Goal: Task Accomplishment & Management: Manage account settings

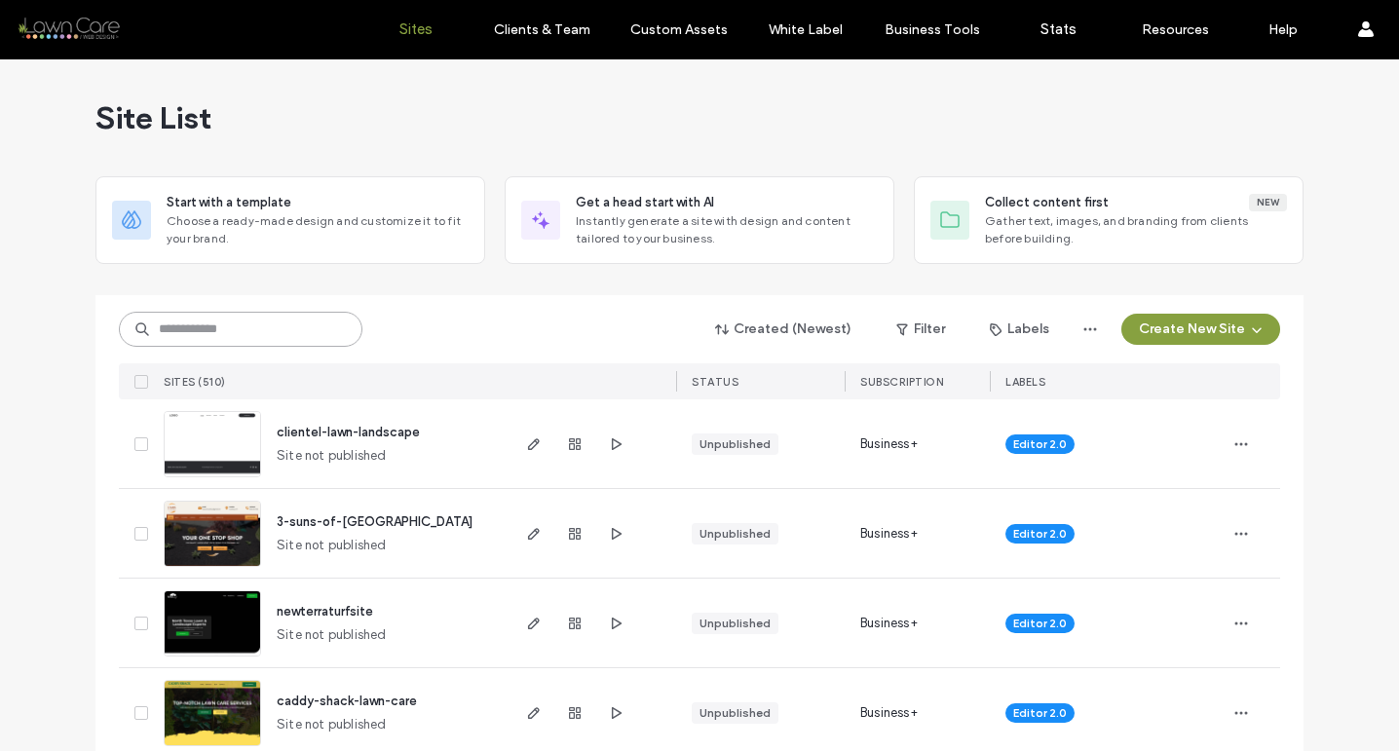
click at [273, 342] on input at bounding box center [241, 329] width 244 height 35
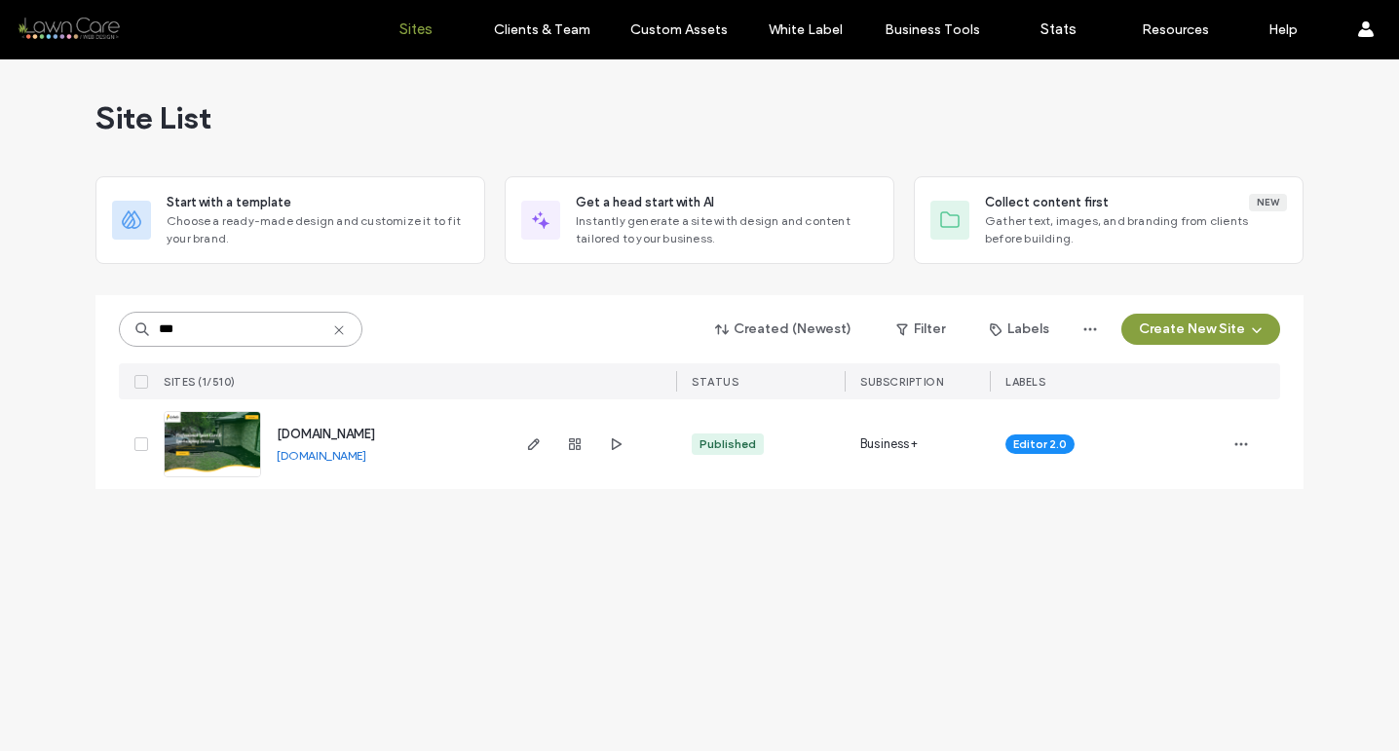
type input "***"
click at [366, 458] on link "[DOMAIN_NAME]" at bounding box center [322, 455] width 90 height 15
click at [251, 441] on img at bounding box center [213, 478] width 96 height 133
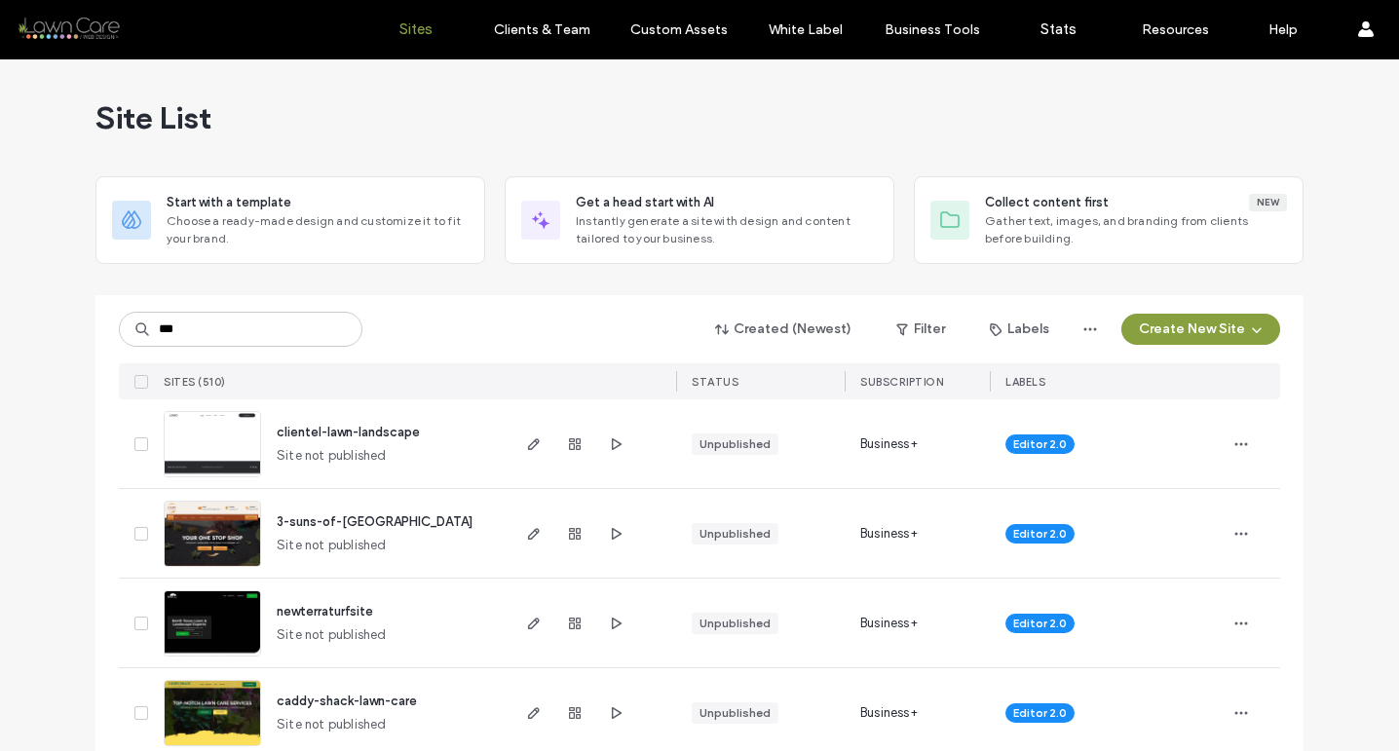
type input "****"
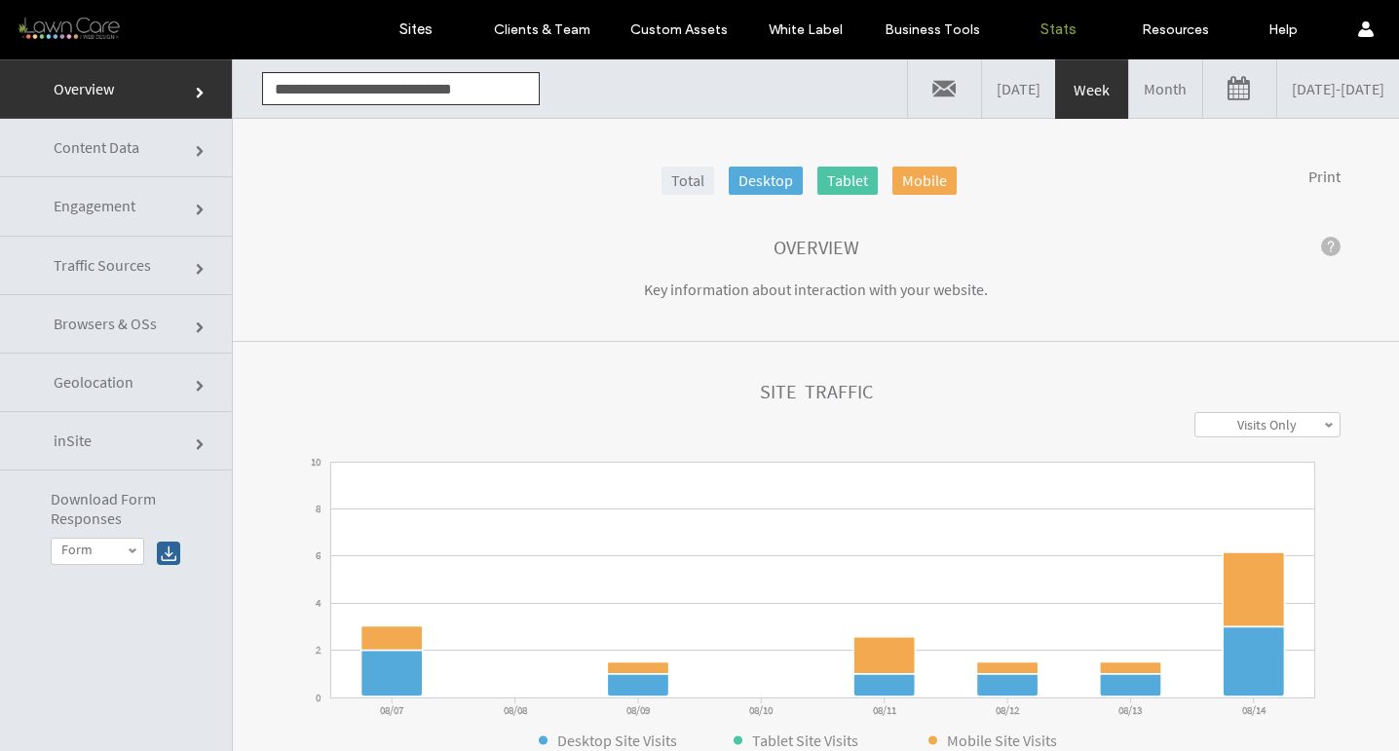
click at [1130, 94] on link "Month" at bounding box center [1166, 88] width 73 height 58
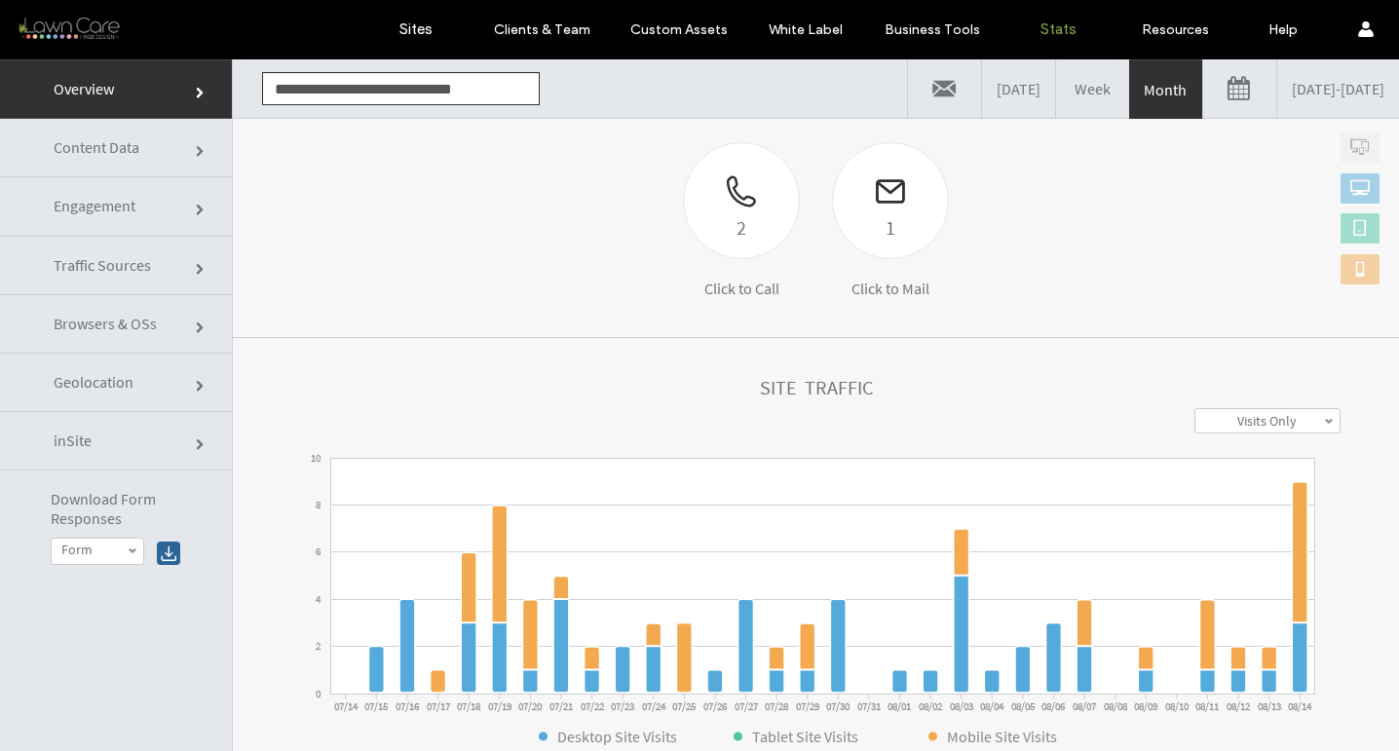
scroll to position [583, 0]
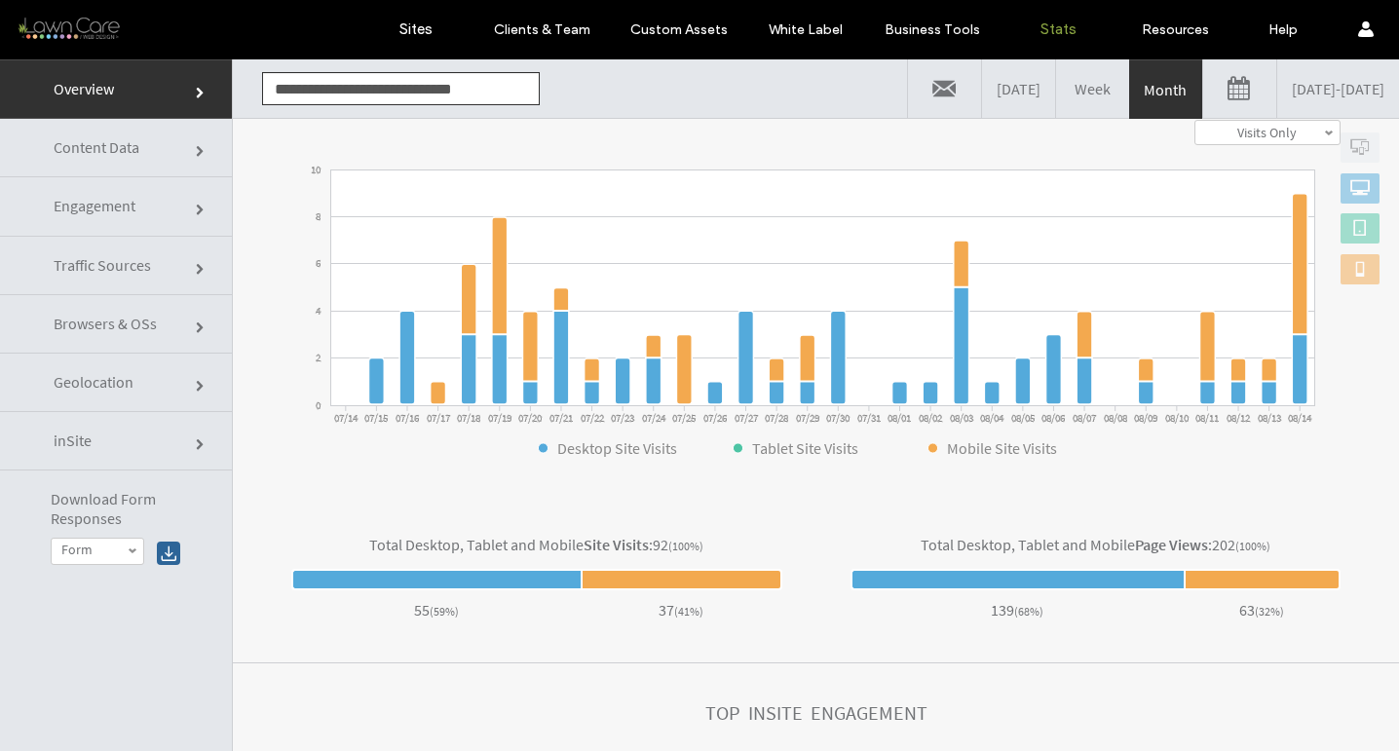
click at [196, 265] on span "Traffic Sources" at bounding box center [202, 270] width 12 height 12
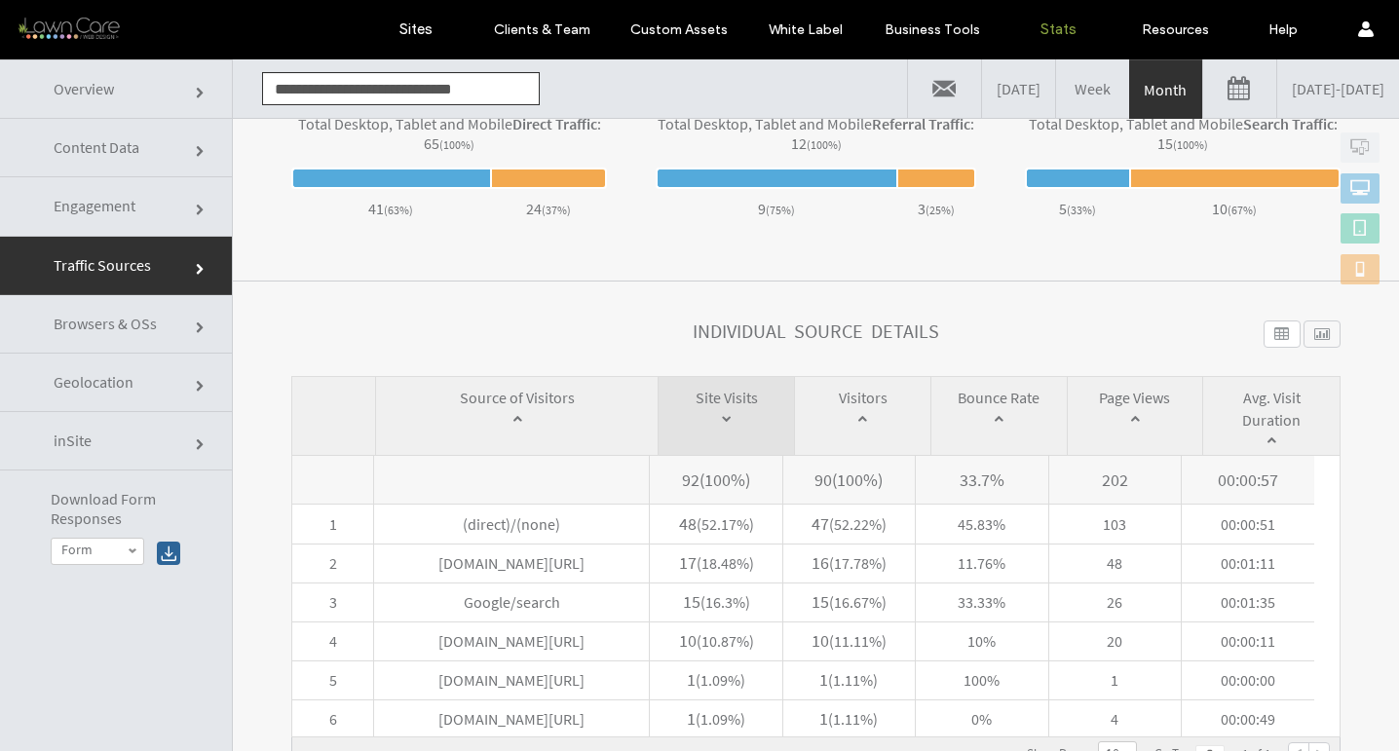
scroll to position [0, 0]
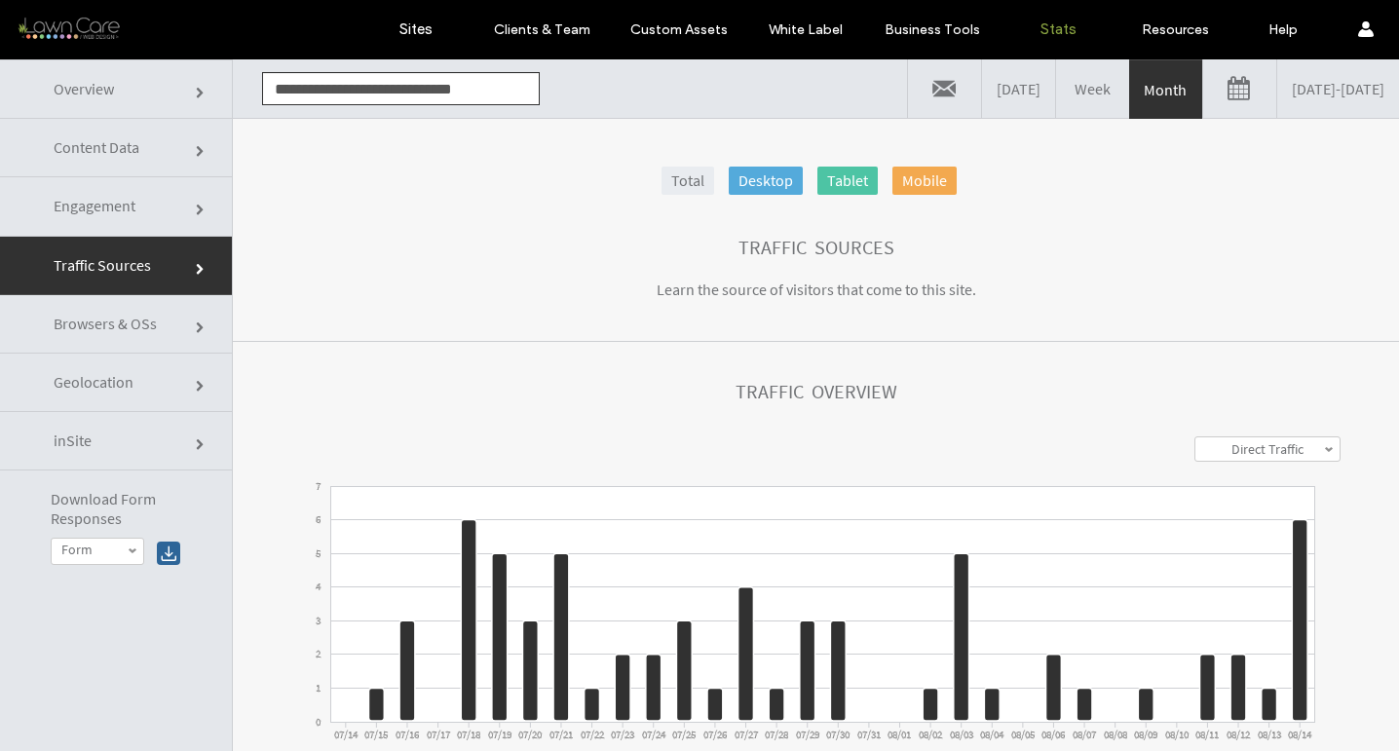
click input "**********"
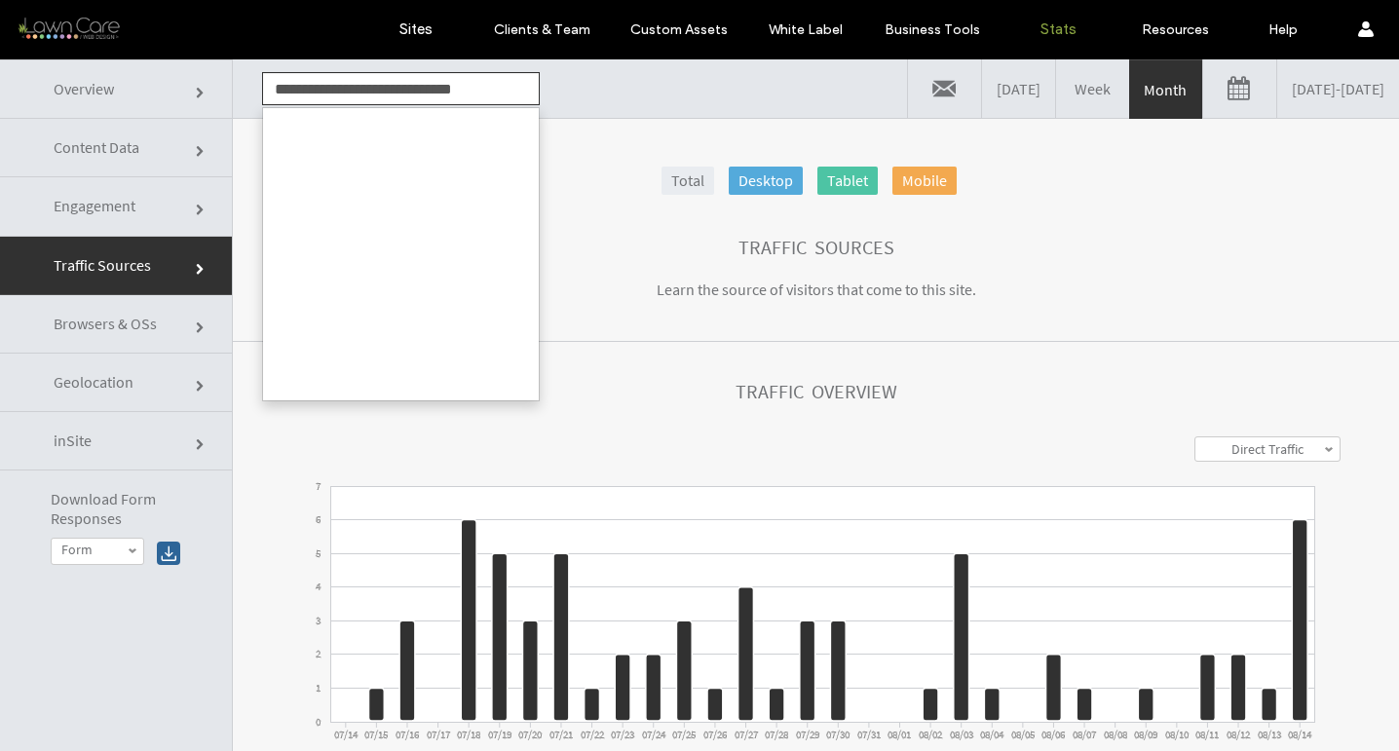
scroll to position [746, 0]
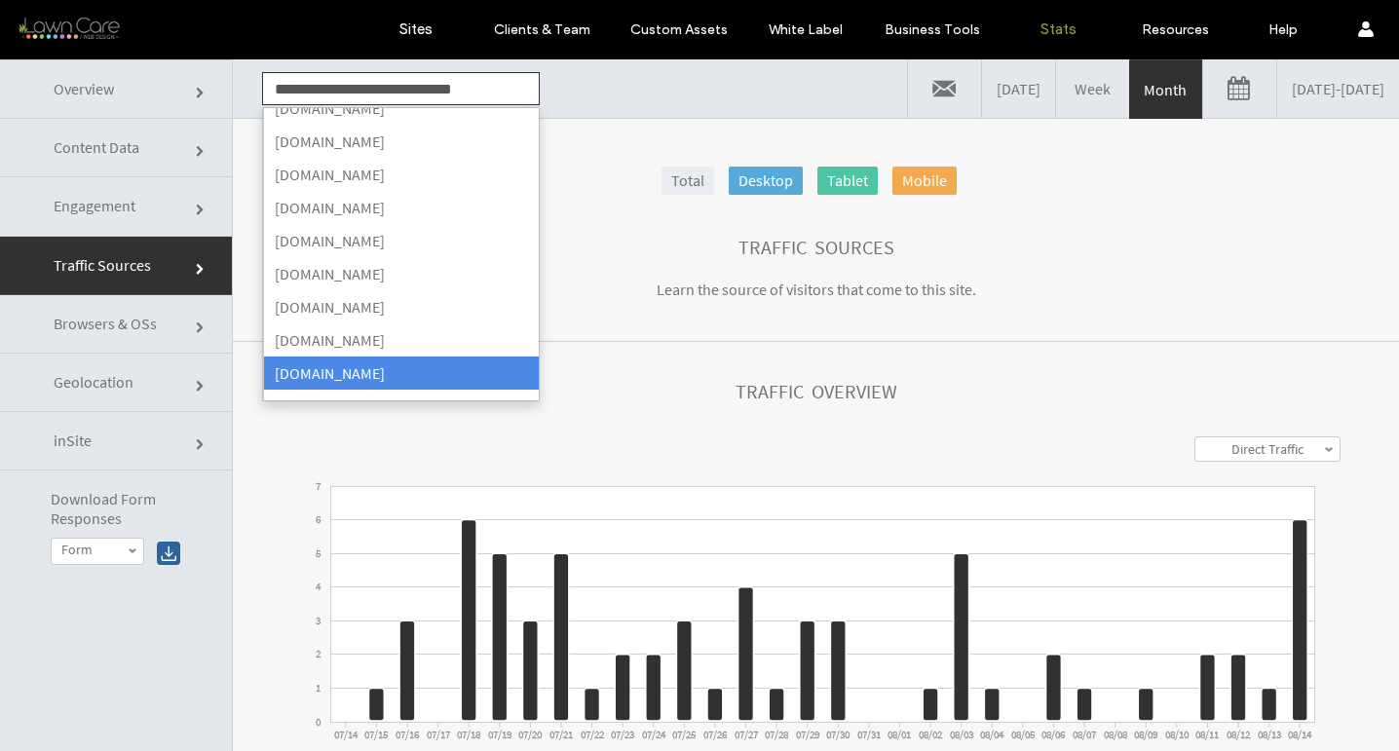
click input "**********"
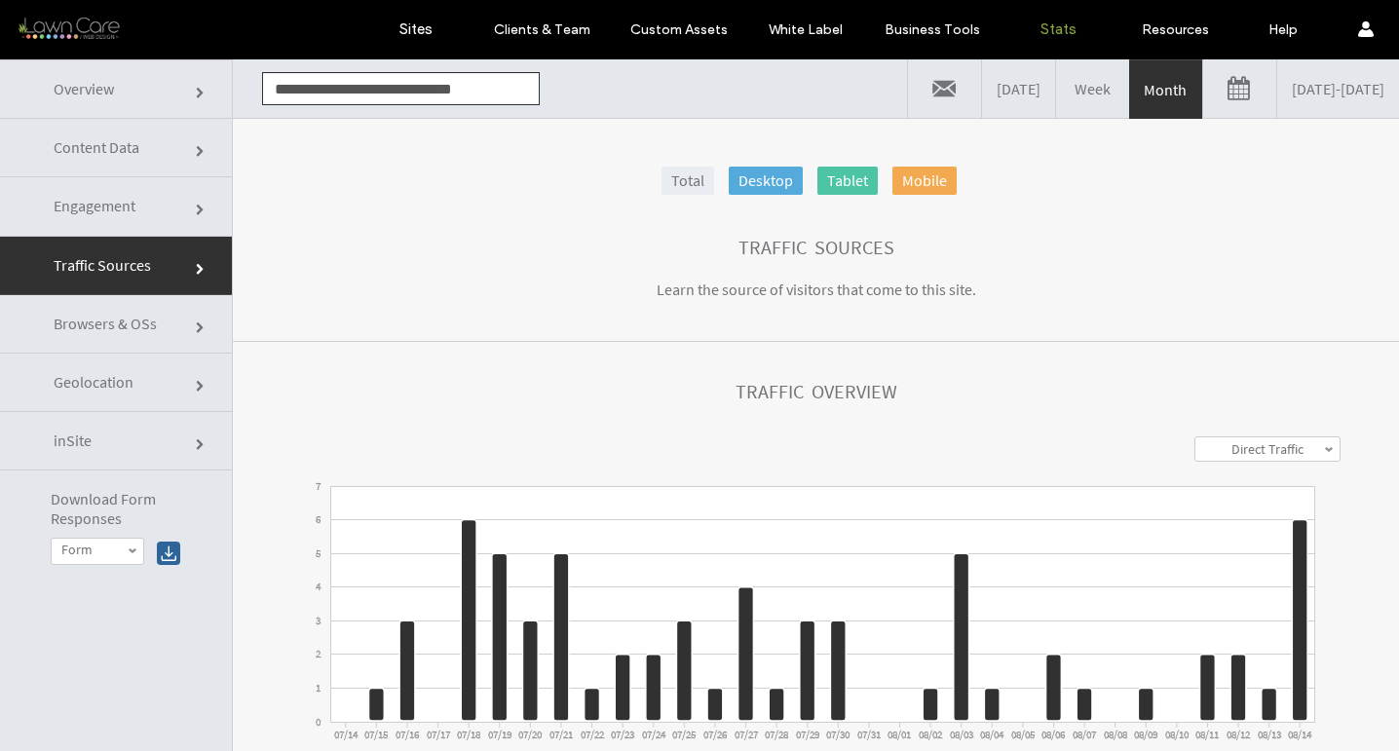
click input "**********"
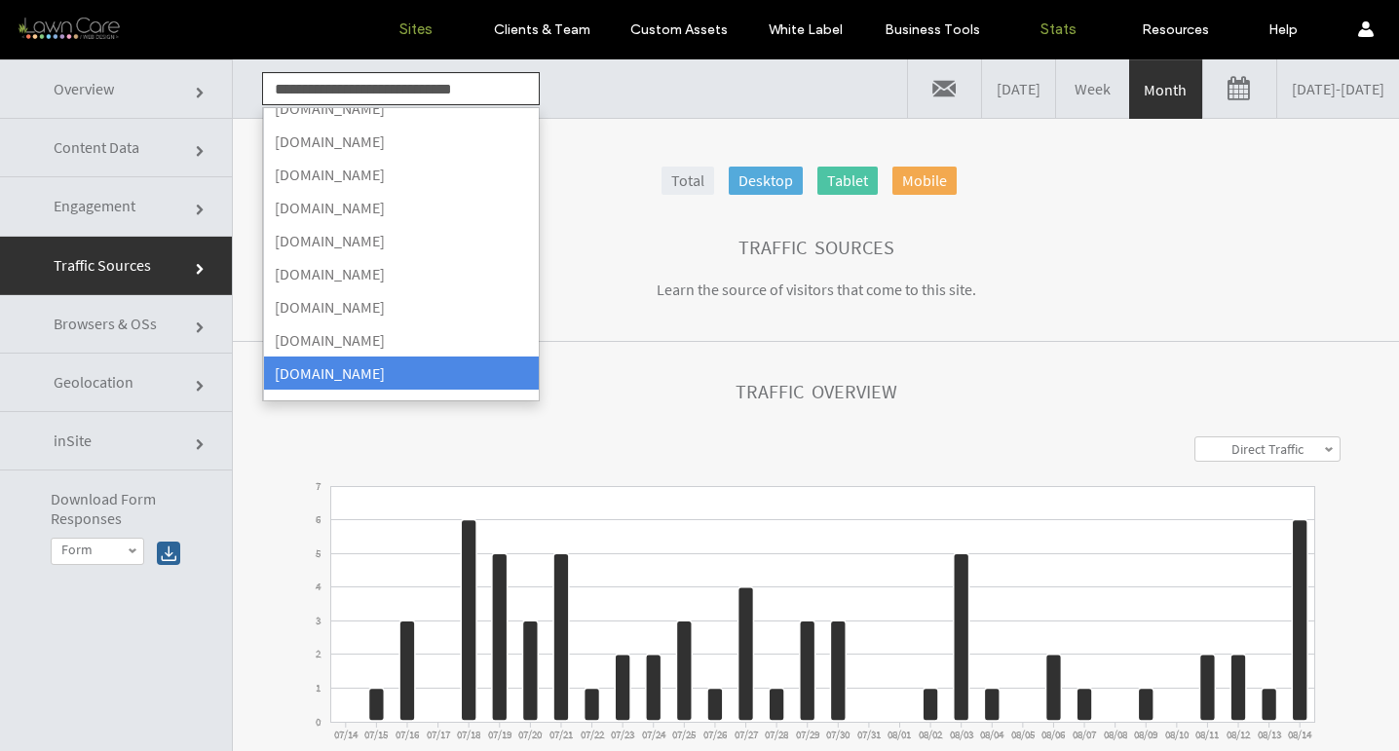
click at [434, 39] on link "Sites" at bounding box center [416, 29] width 116 height 58
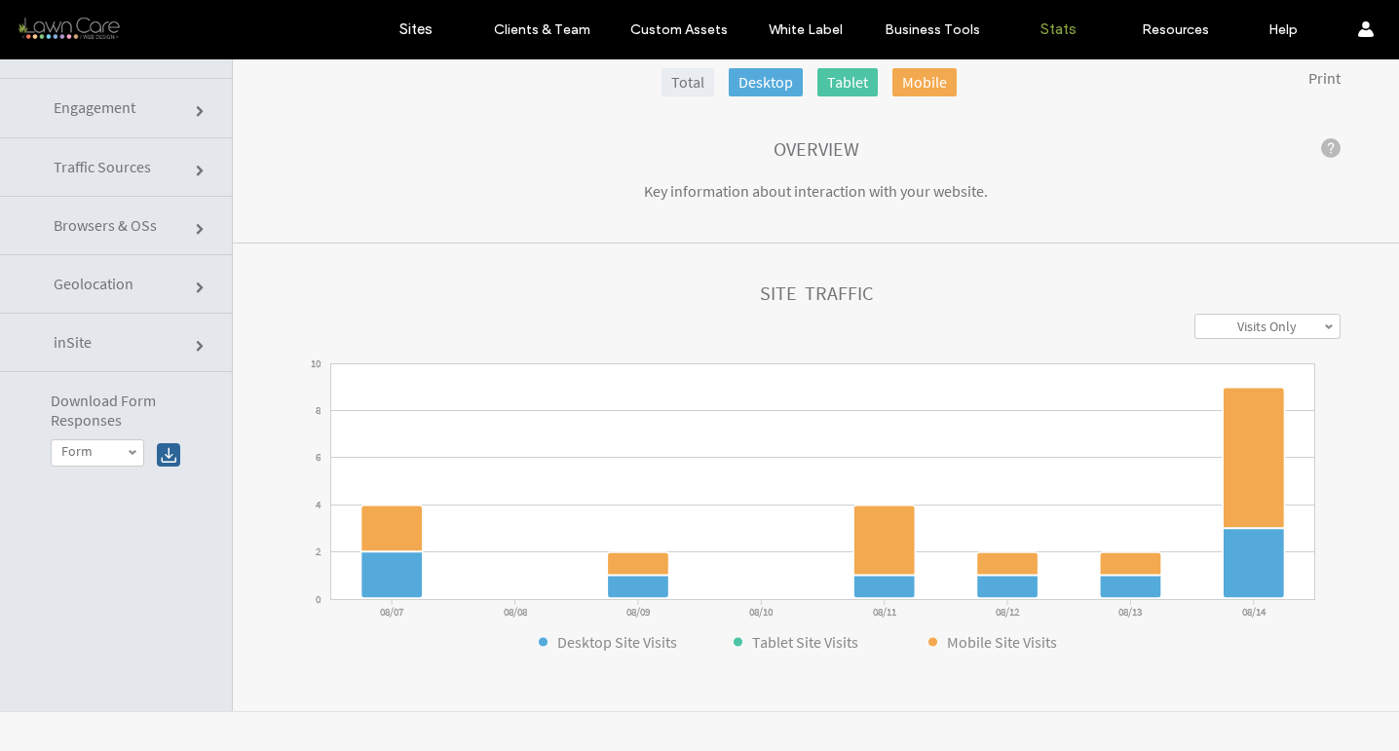
click at [196, 166] on span "Traffic Sources" at bounding box center [202, 172] width 12 height 12
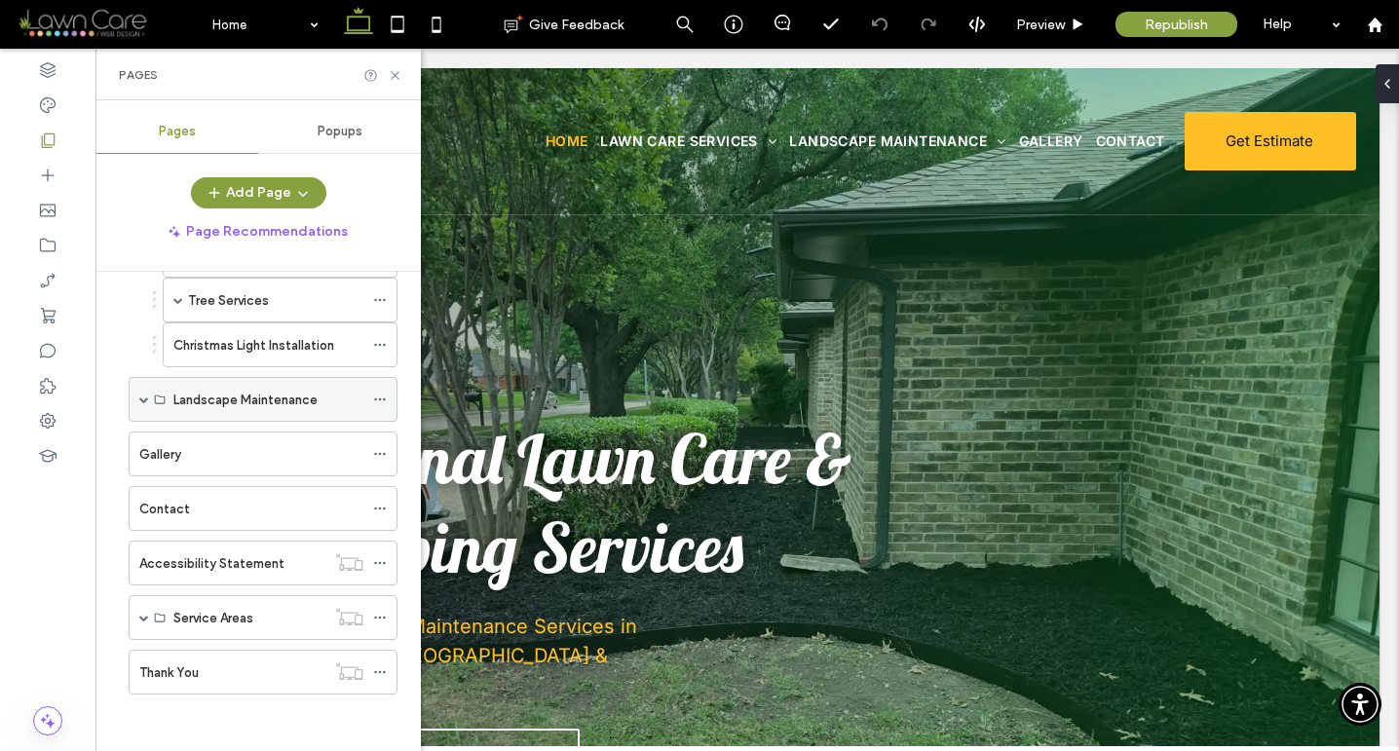
scroll to position [308, 0]
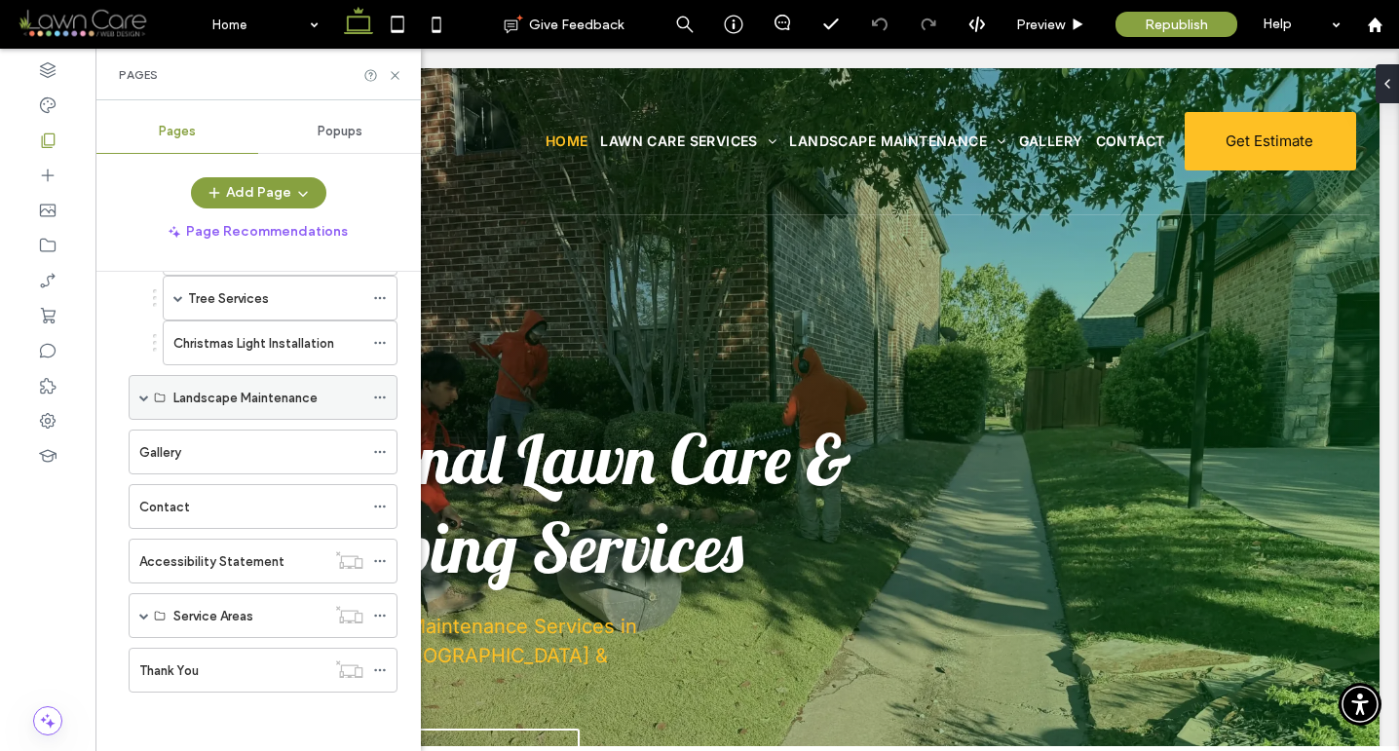
click at [140, 396] on span at bounding box center [144, 398] width 10 height 10
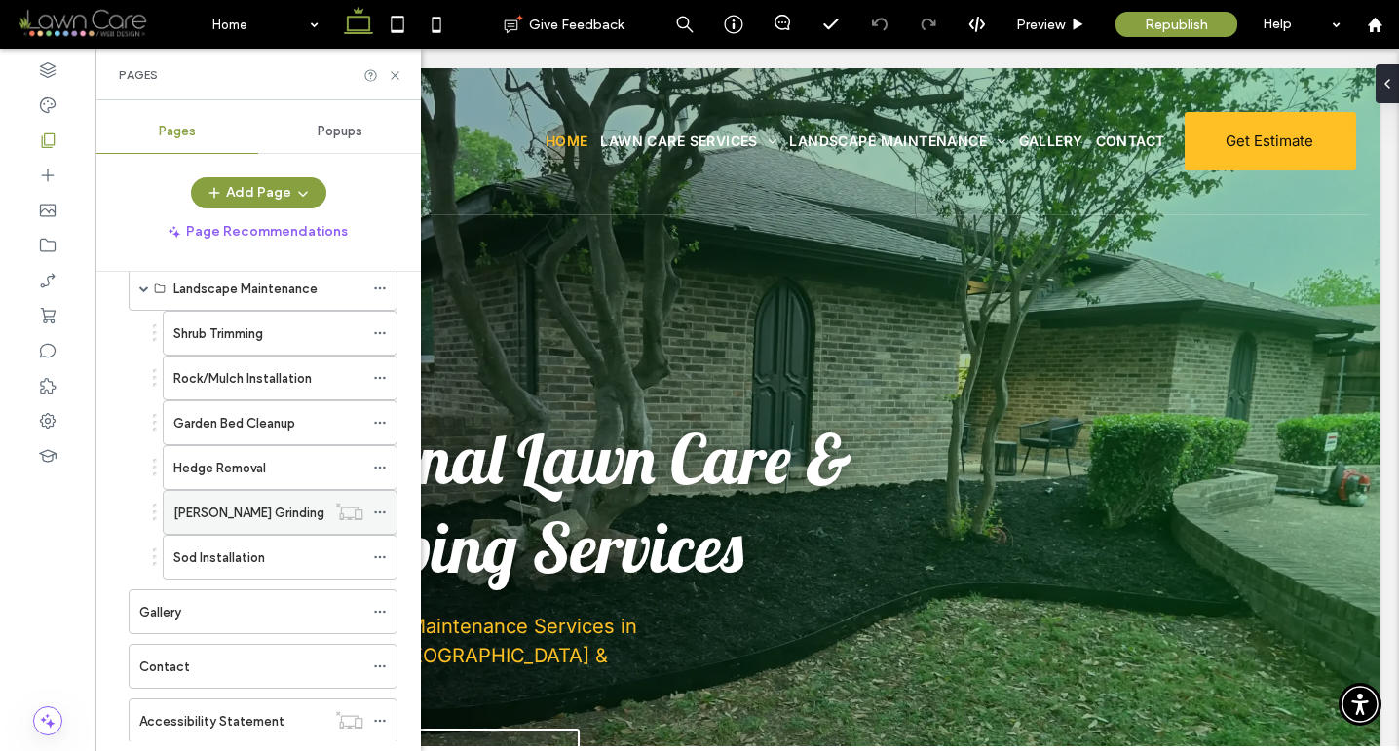
scroll to position [577, 0]
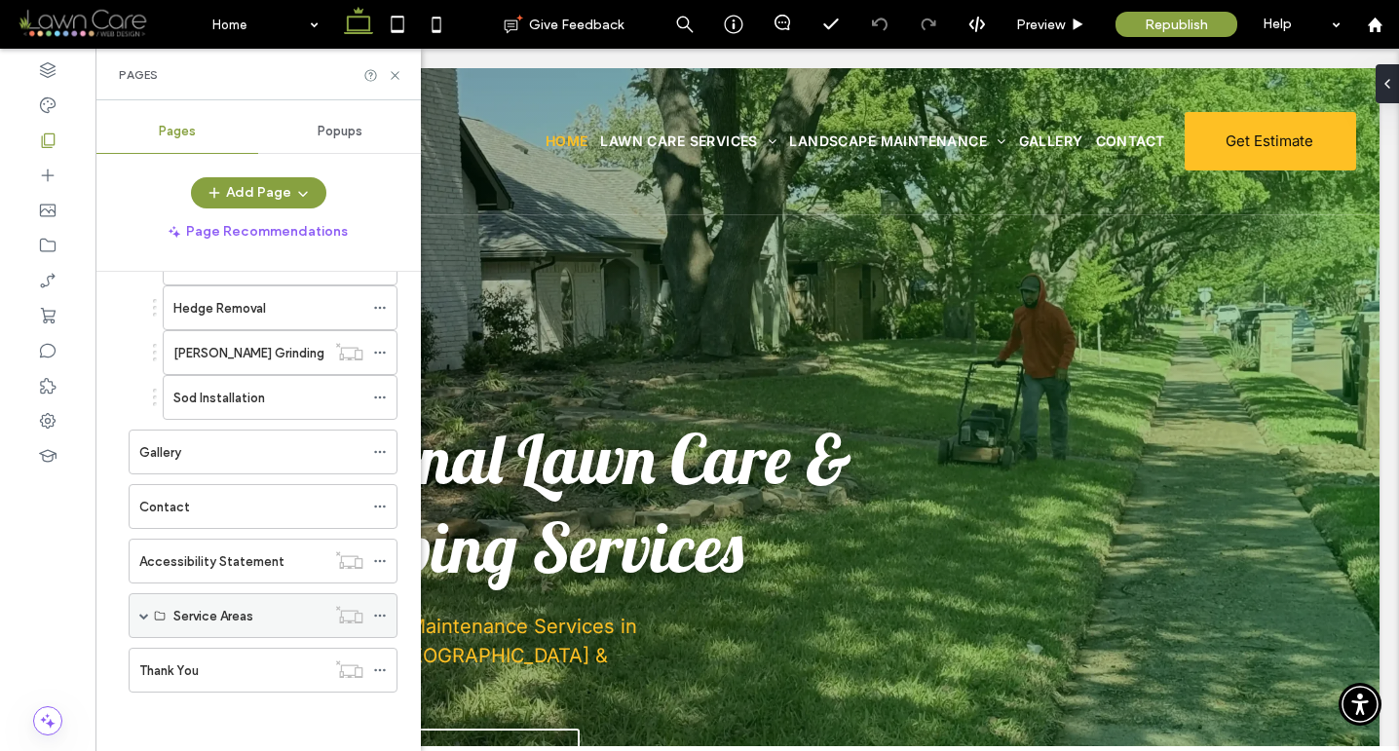
click at [134, 617] on div "Service Areas" at bounding box center [263, 616] width 269 height 45
click at [145, 616] on span at bounding box center [144, 616] width 10 height 10
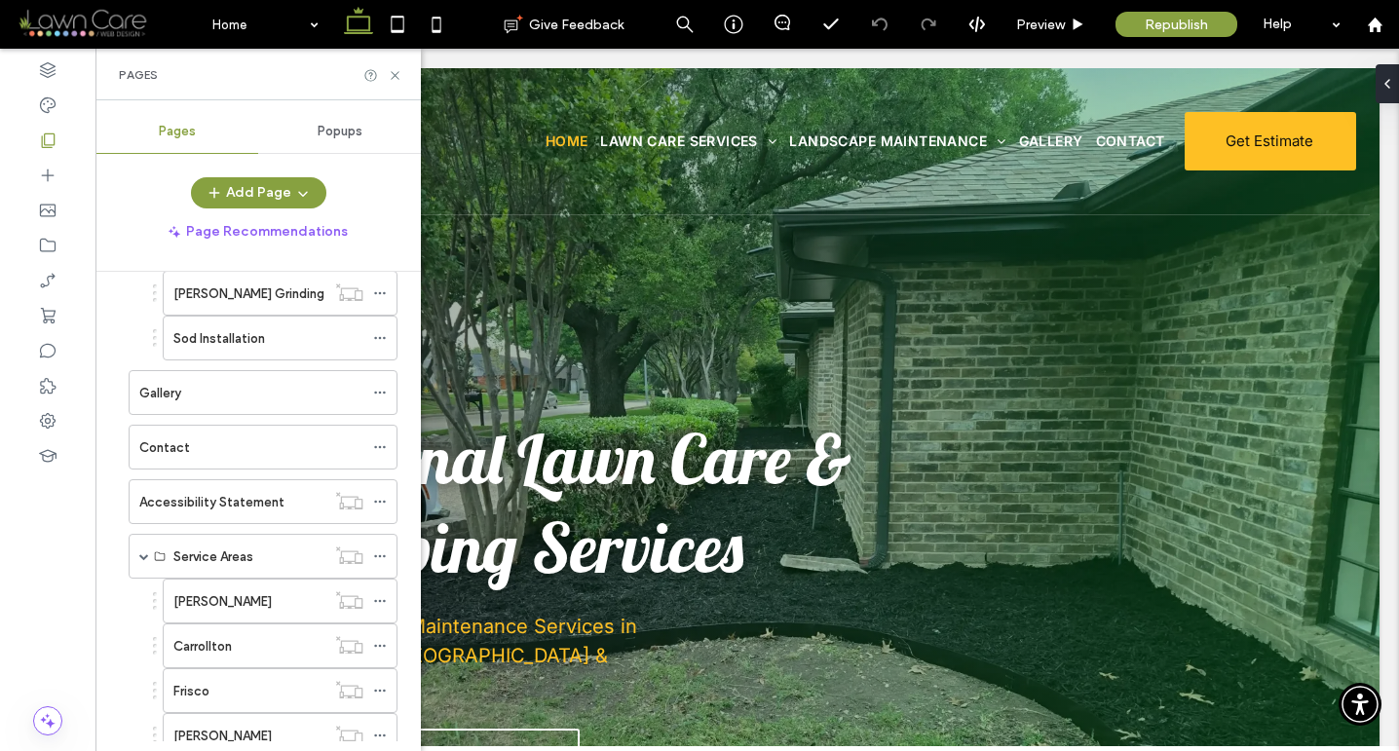
click at [229, 603] on div "Allen" at bounding box center [249, 602] width 152 height 20
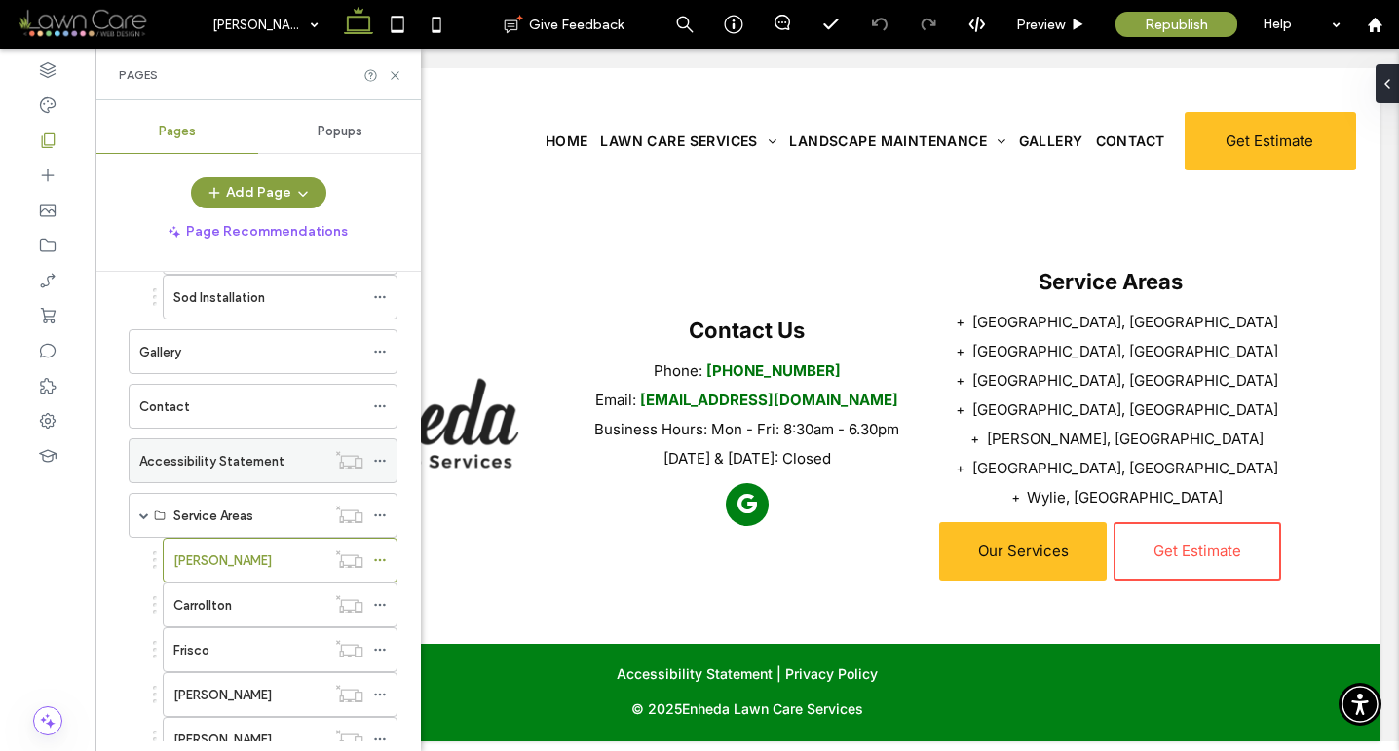
scroll to position [846, 0]
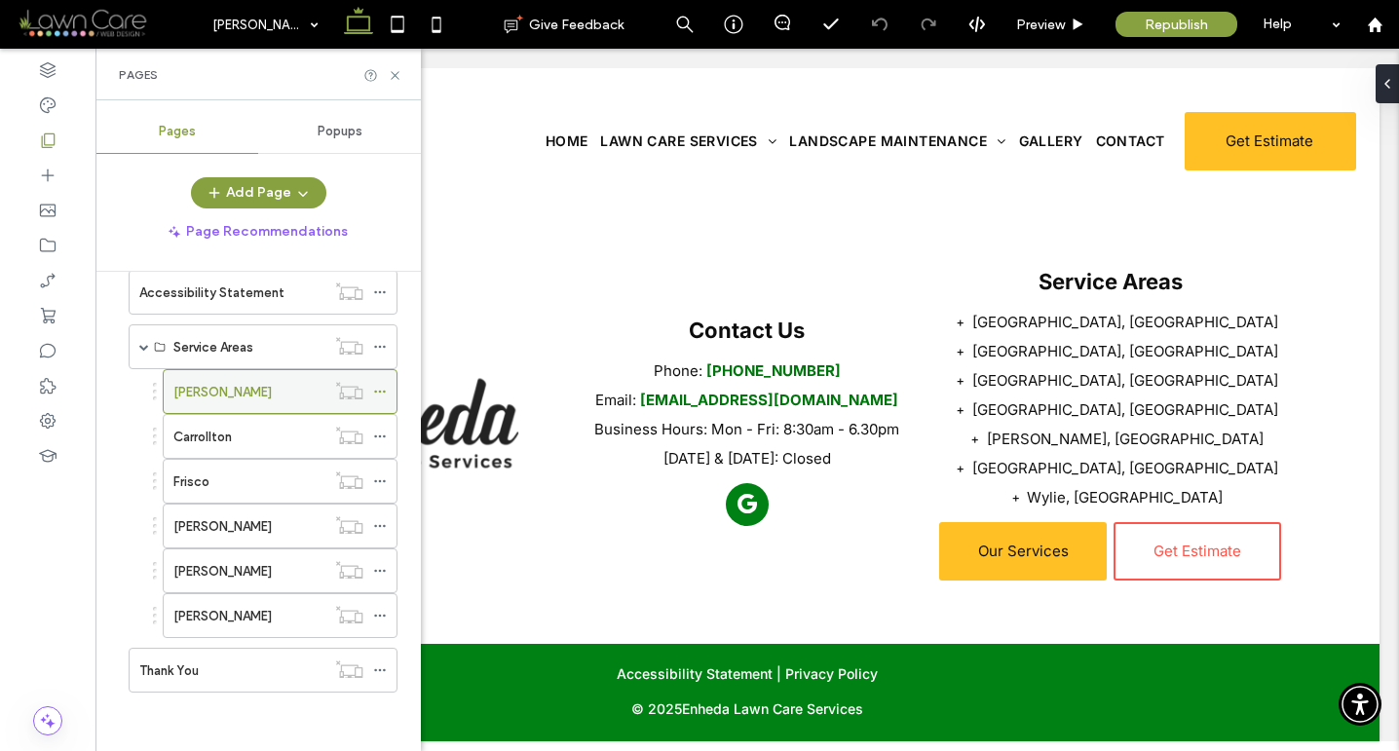
click at [379, 386] on icon at bounding box center [380, 392] width 14 height 14
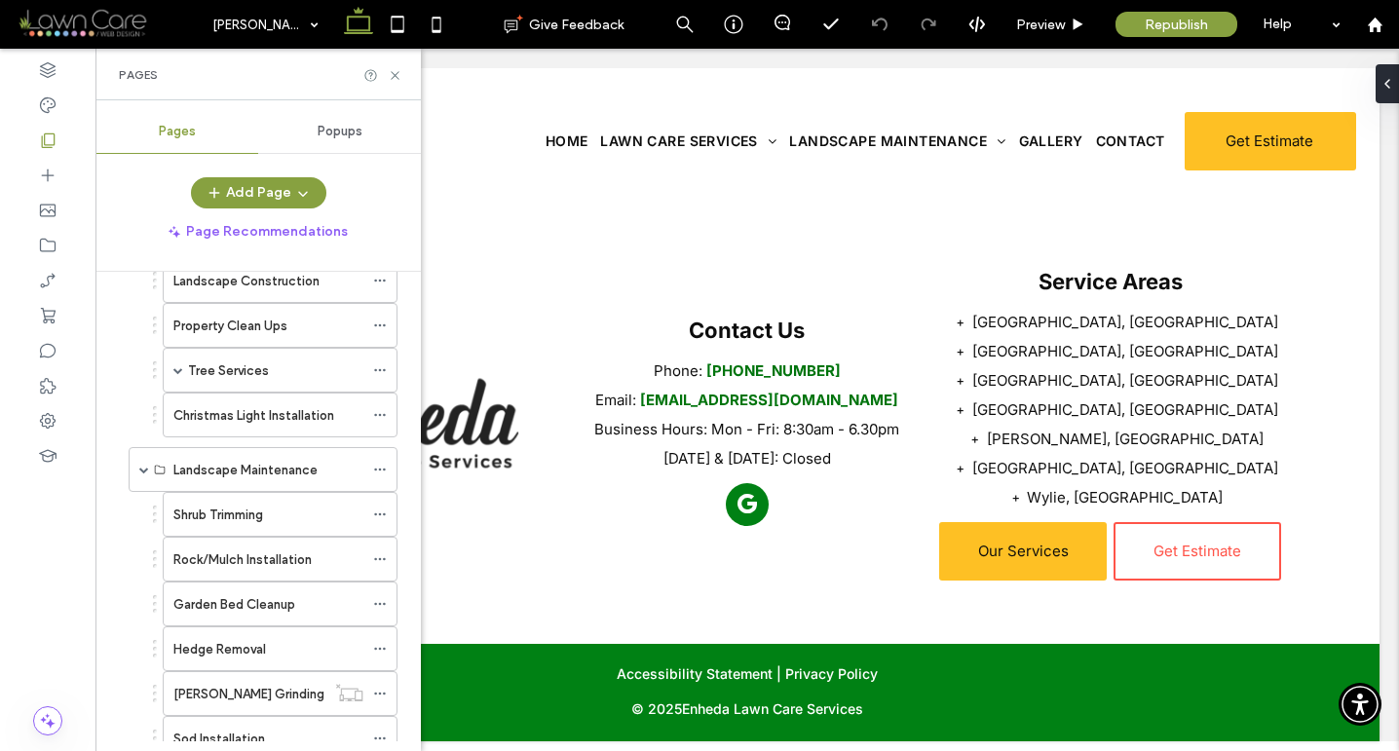
scroll to position [0, 0]
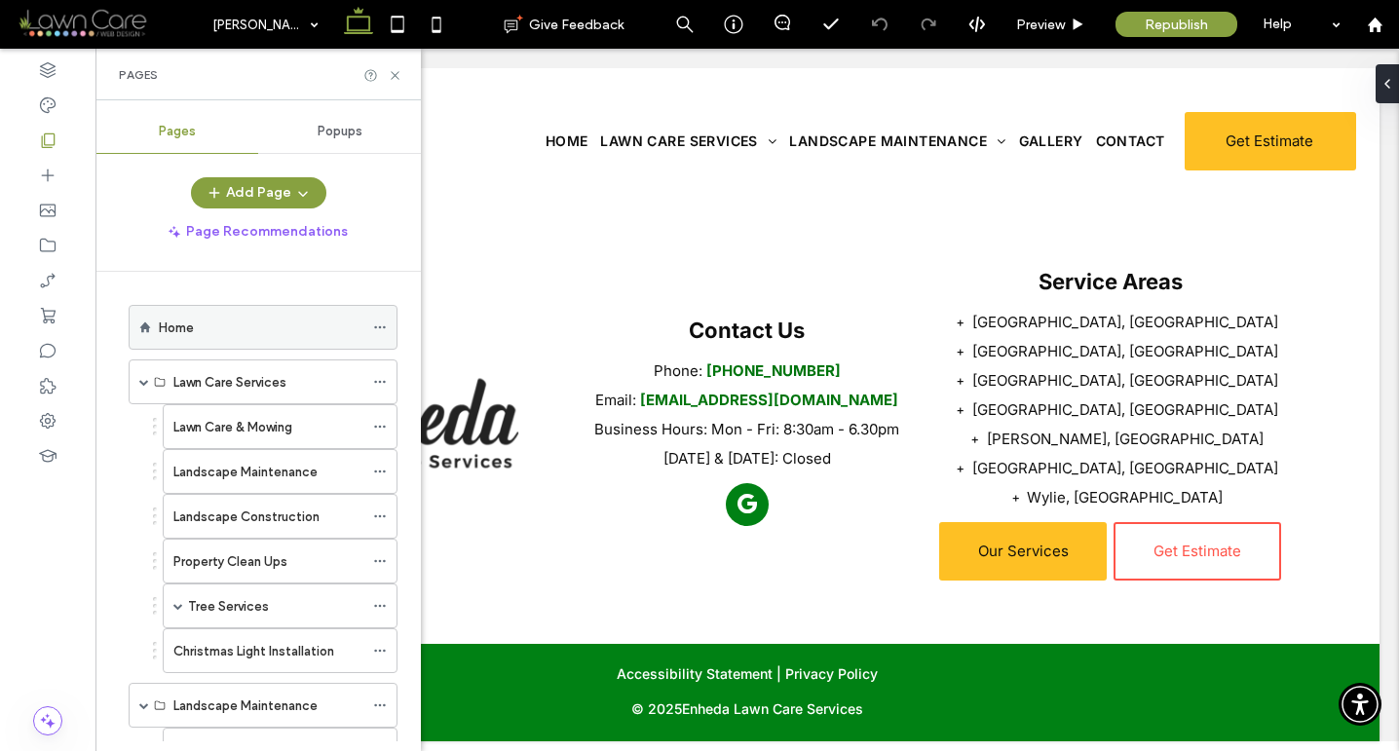
click at [382, 327] on icon at bounding box center [380, 328] width 14 height 14
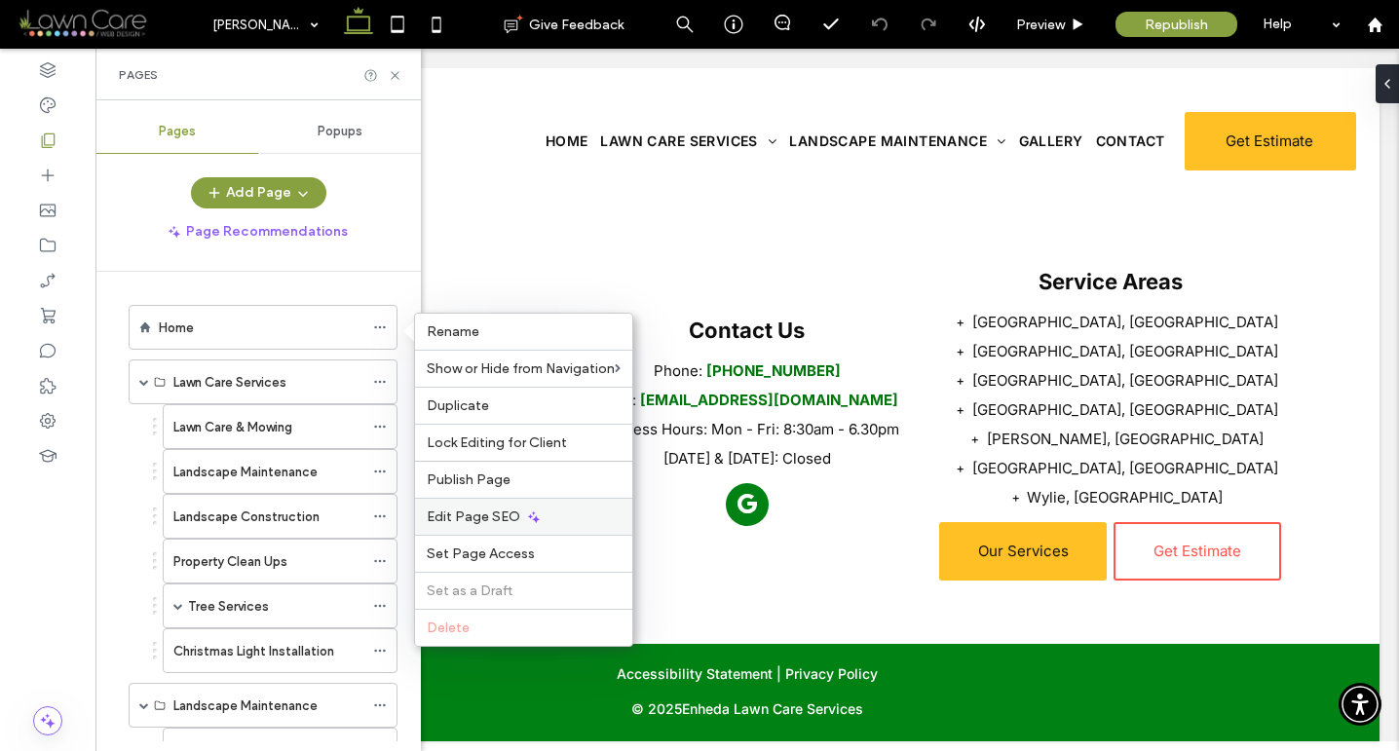
click at [471, 510] on span "Edit Page SEO" at bounding box center [474, 517] width 94 height 17
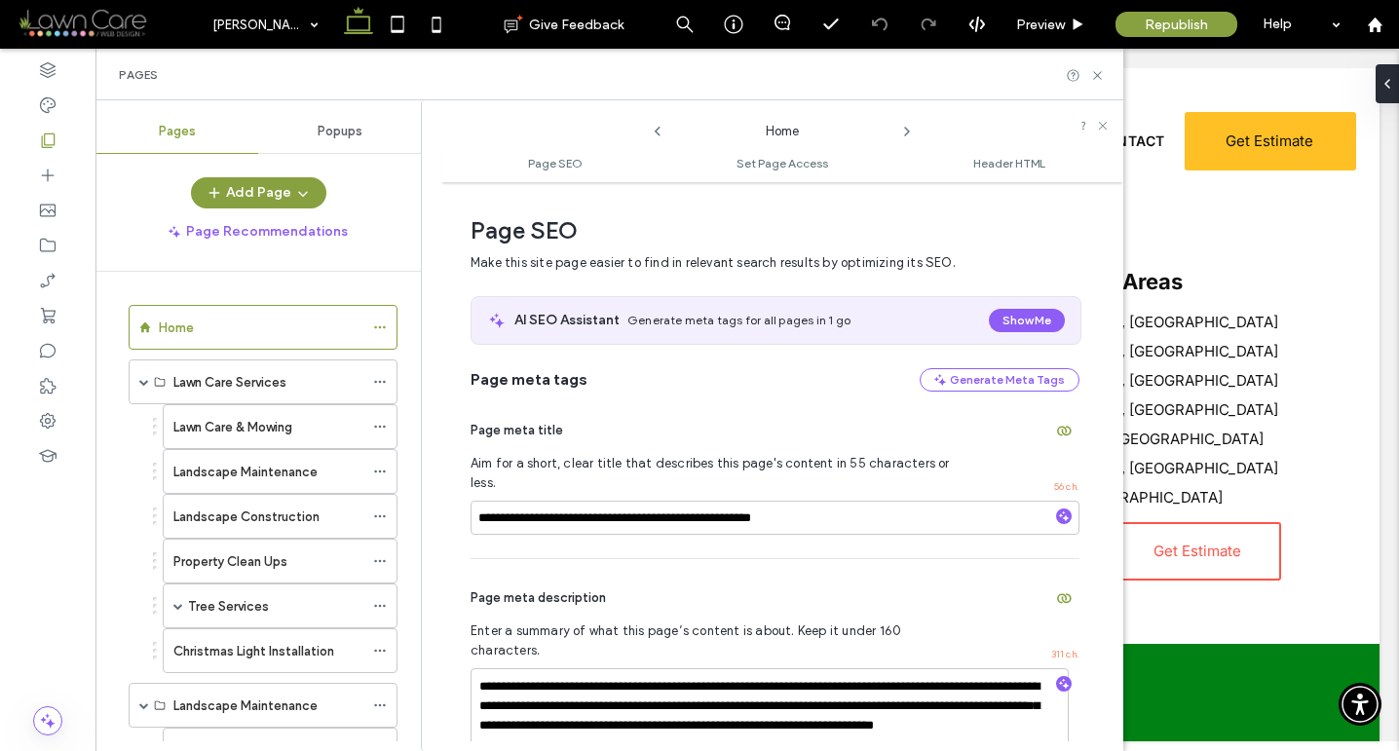
scroll to position [10, 0]
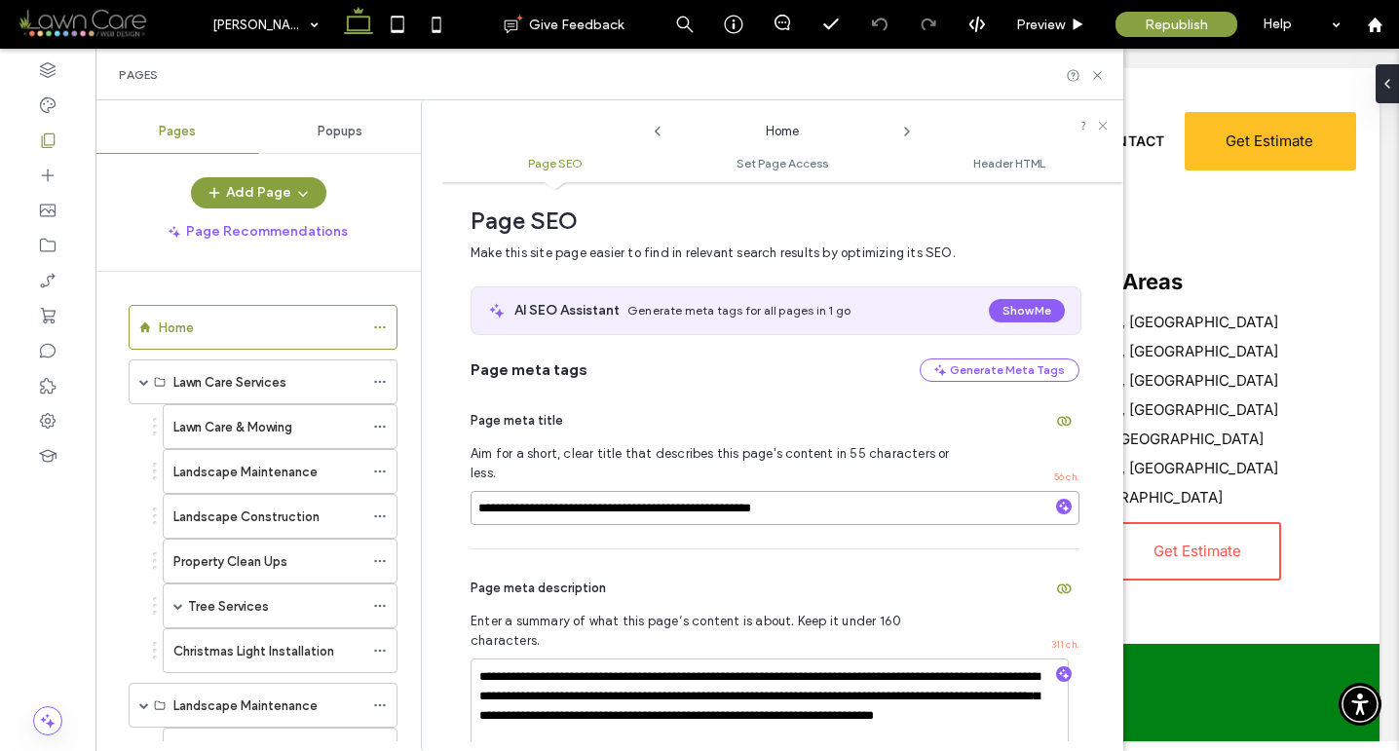
click at [511, 491] on input "**********" at bounding box center [775, 508] width 609 height 34
click at [1097, 70] on icon at bounding box center [1098, 75] width 15 height 15
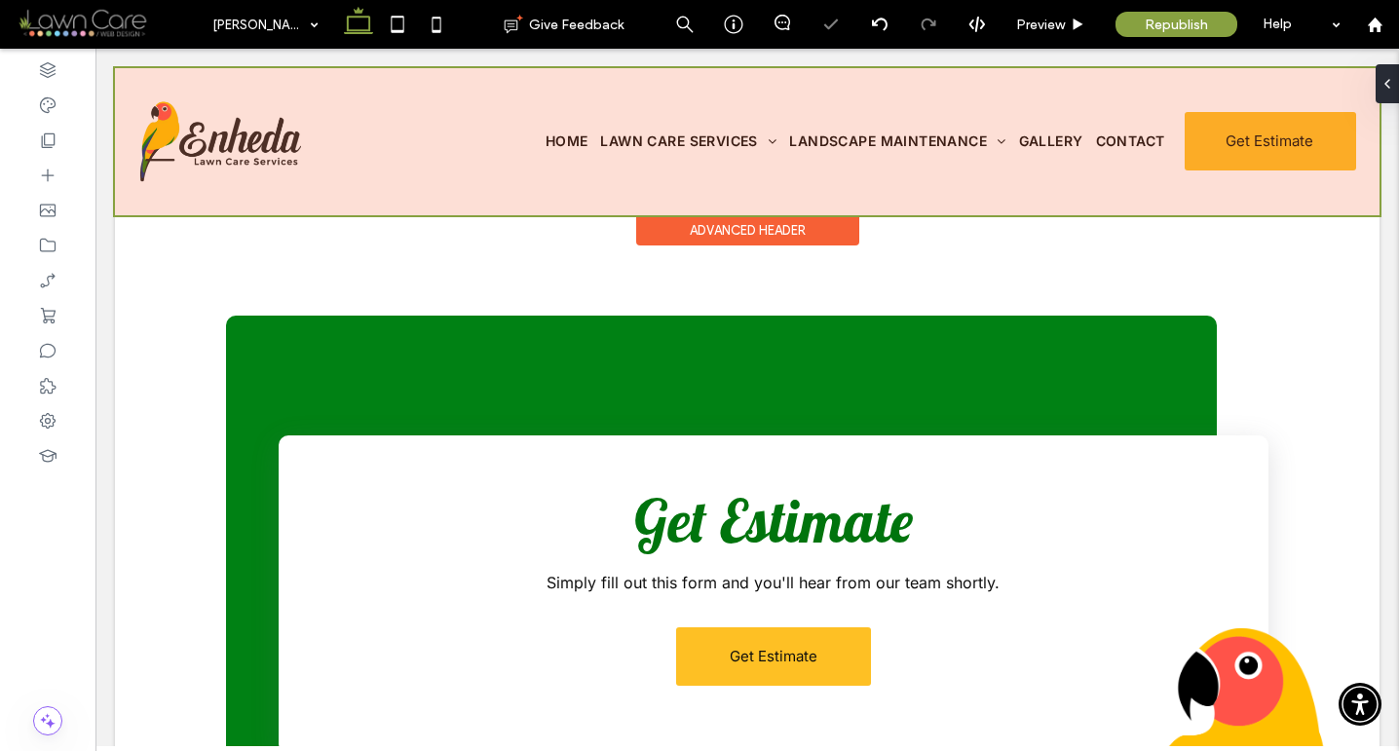
scroll to position [0, 0]
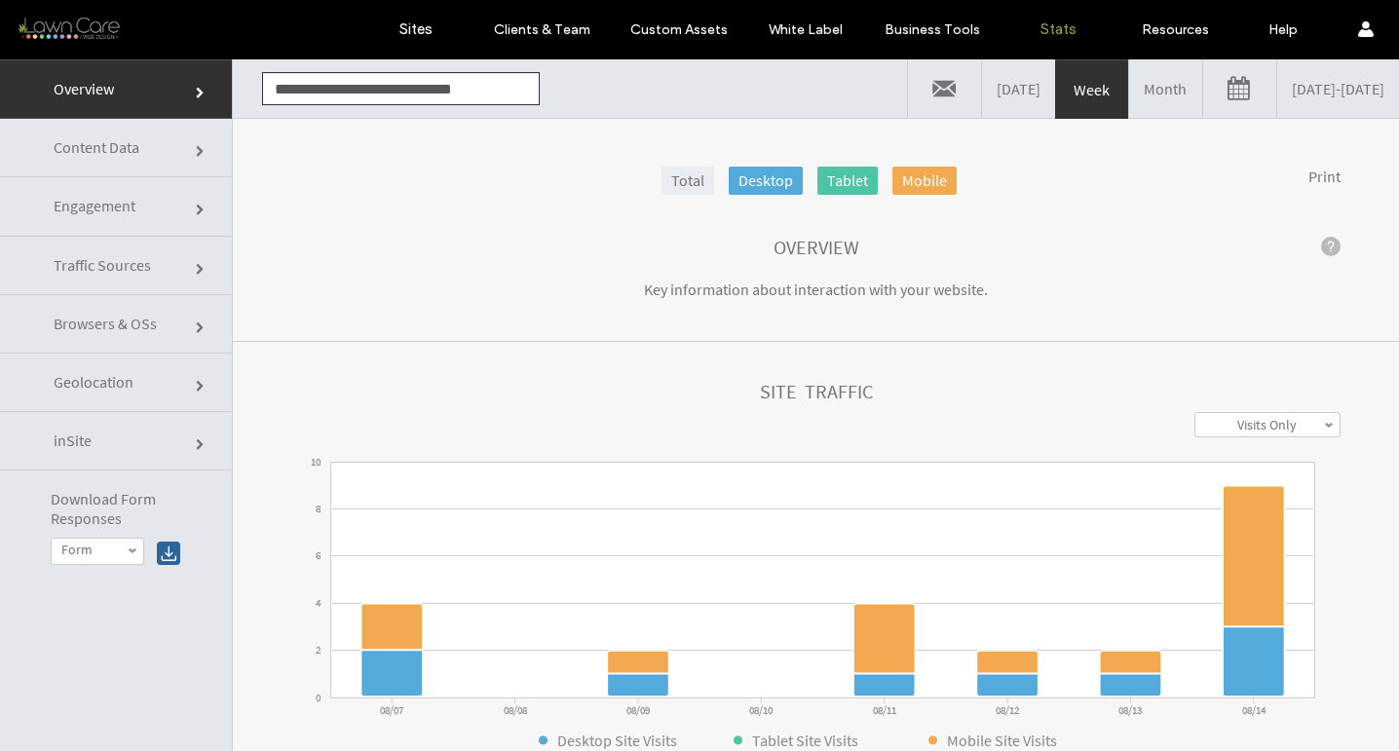
click at [1323, 84] on link "08/07/2025 - 08/14/2025" at bounding box center [1339, 88] width 122 height 58
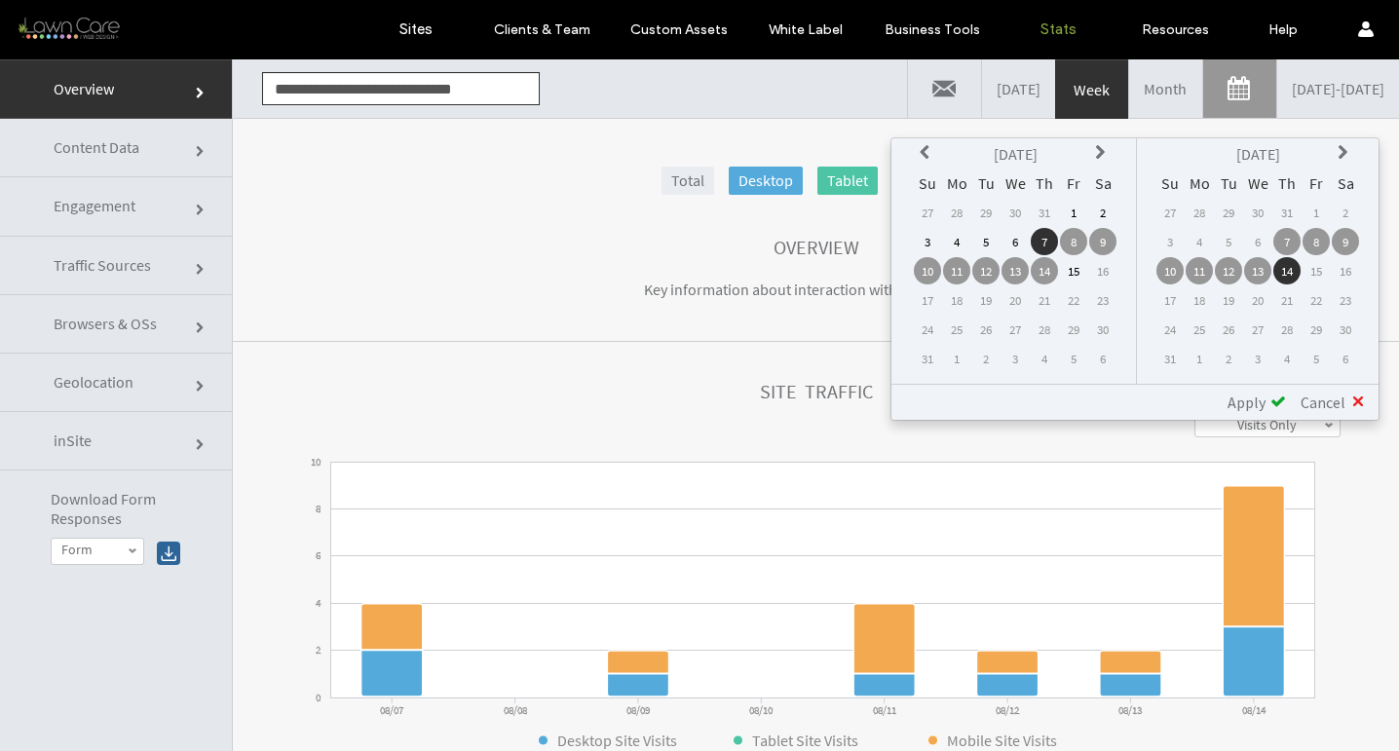
click at [921, 153] on icon at bounding box center [928, 153] width 16 height 16
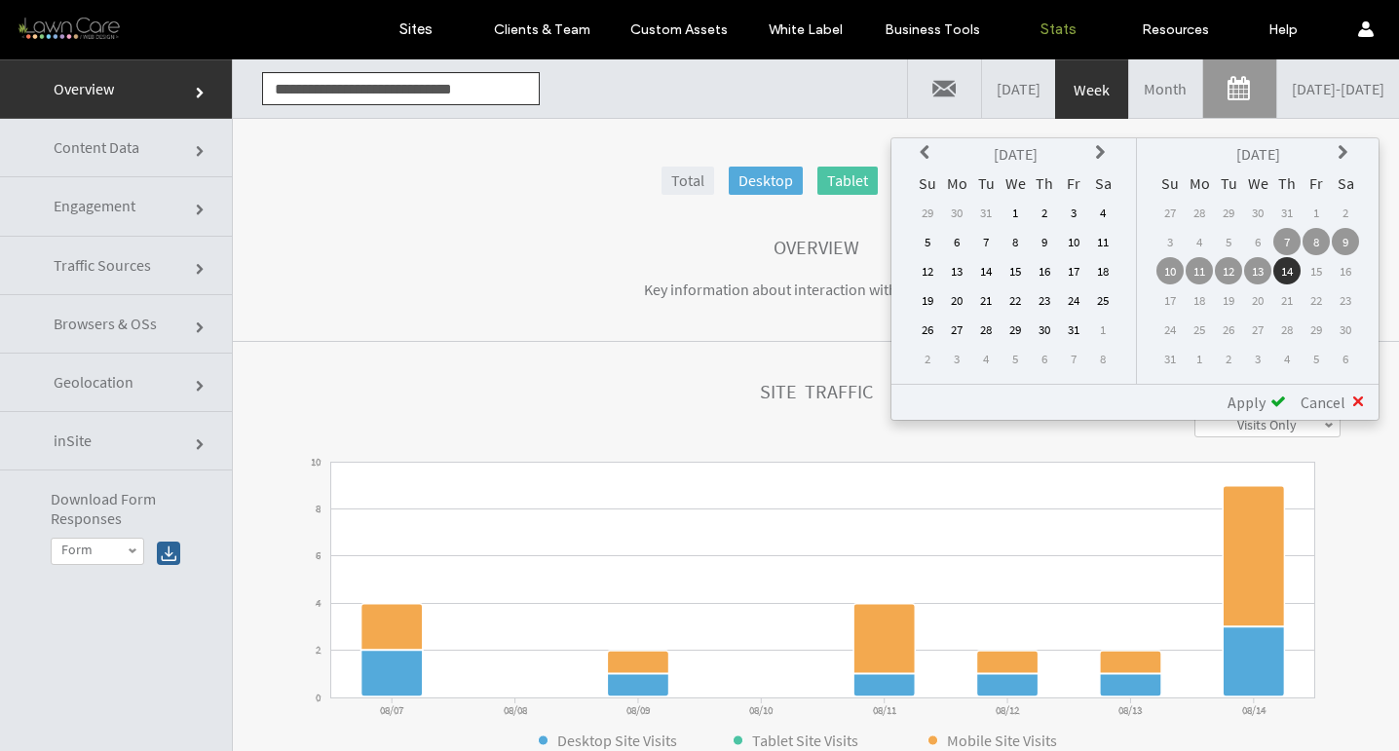
click at [1022, 206] on td "1" at bounding box center [1015, 212] width 27 height 27
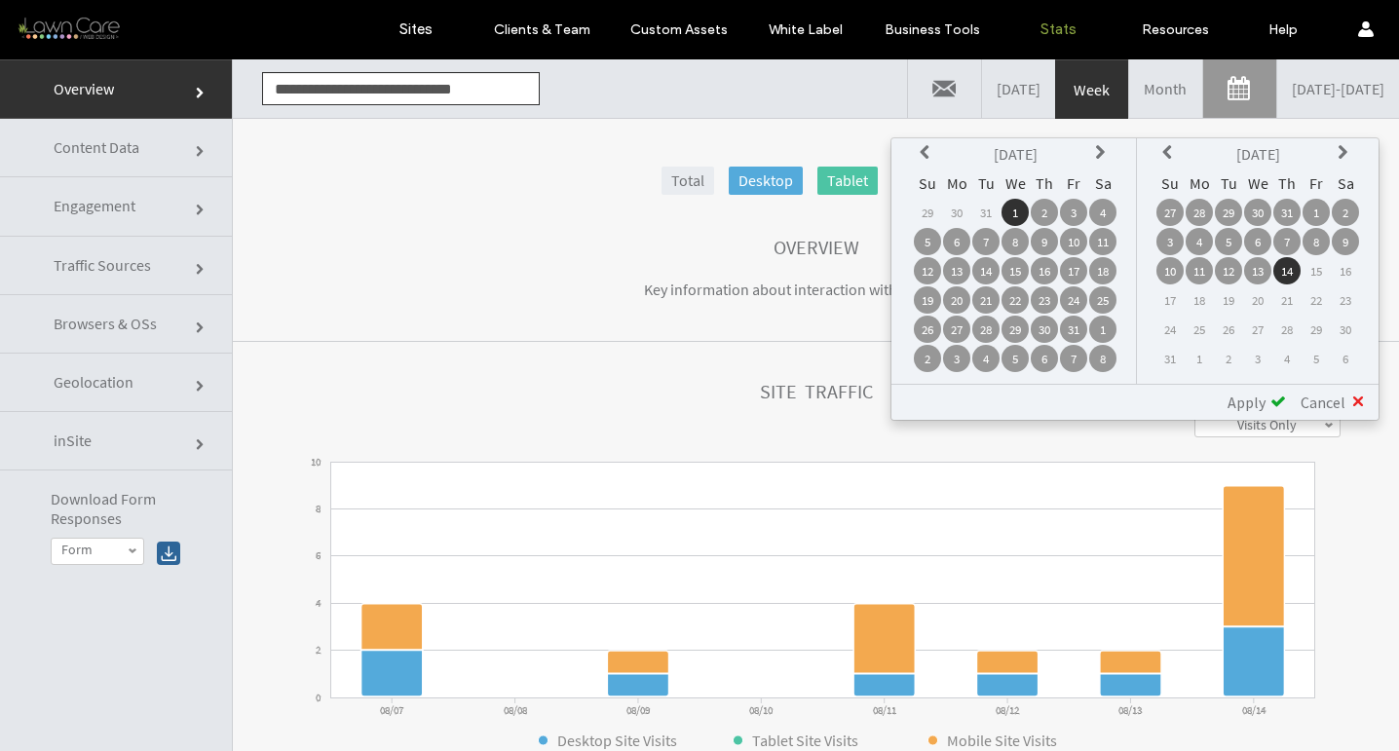
click at [1276, 402] on span at bounding box center [1279, 402] width 16 height 16
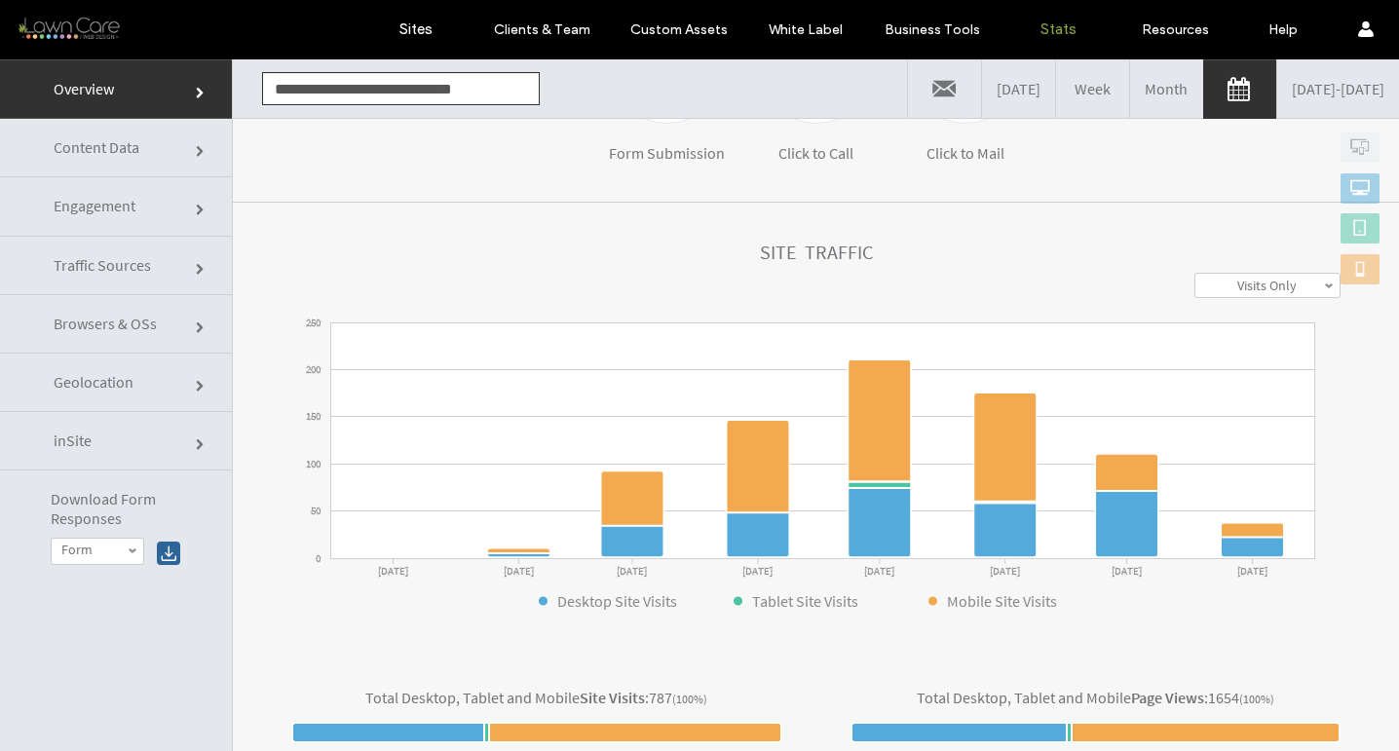
scroll to position [426, 0]
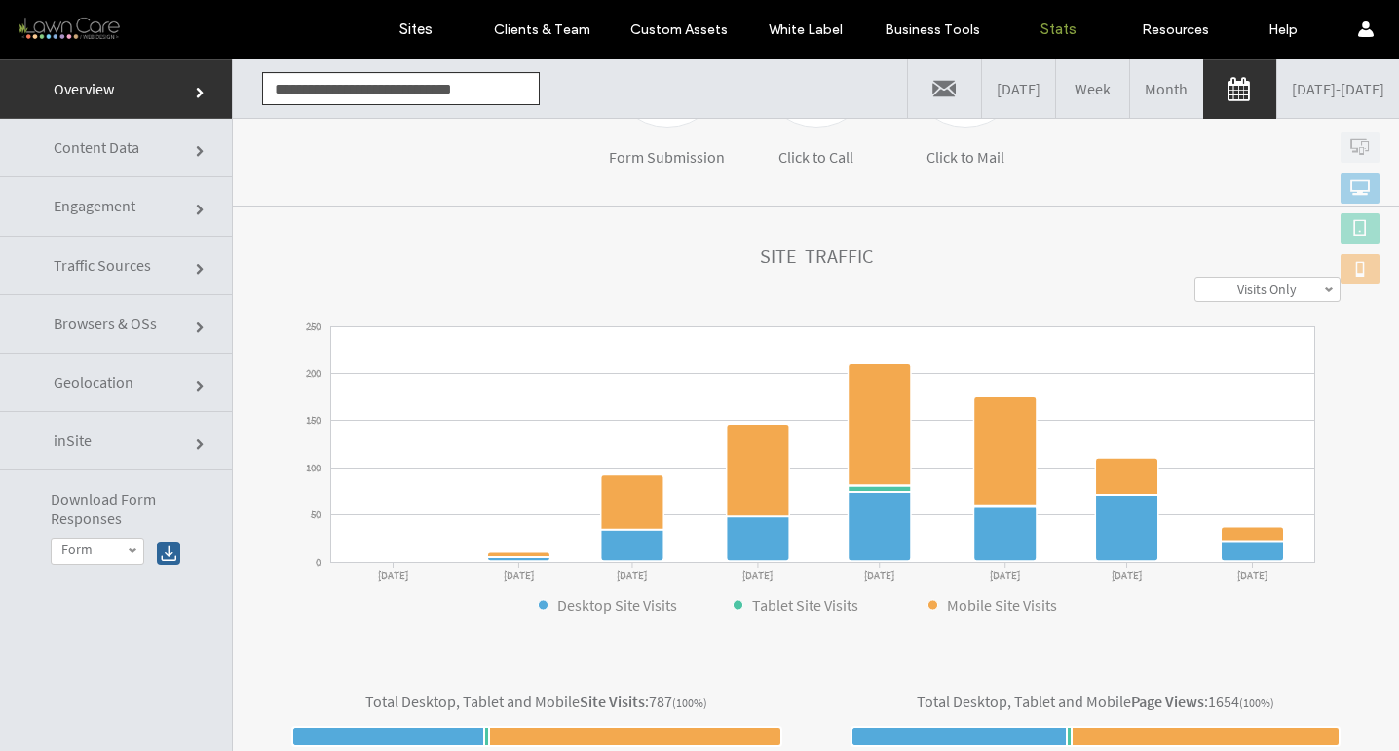
click input "**********"
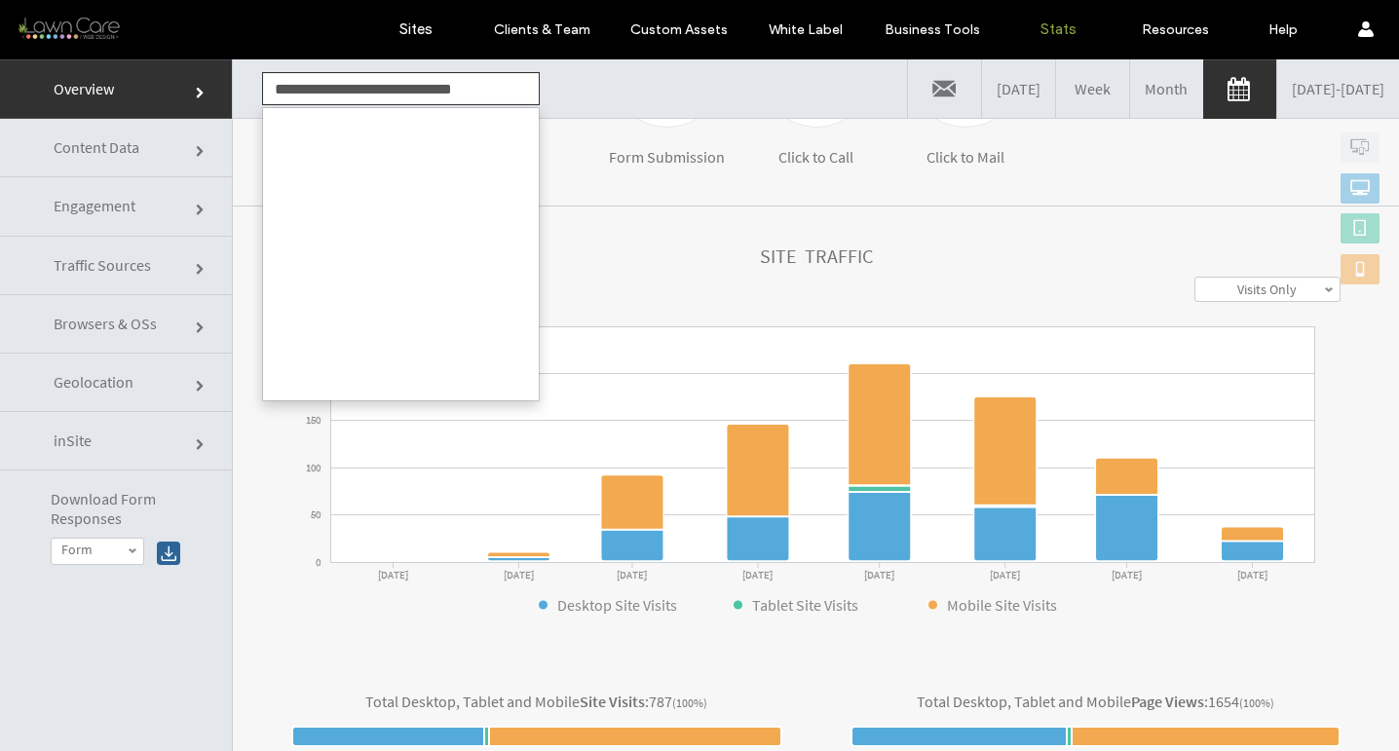
scroll to position [746, 0]
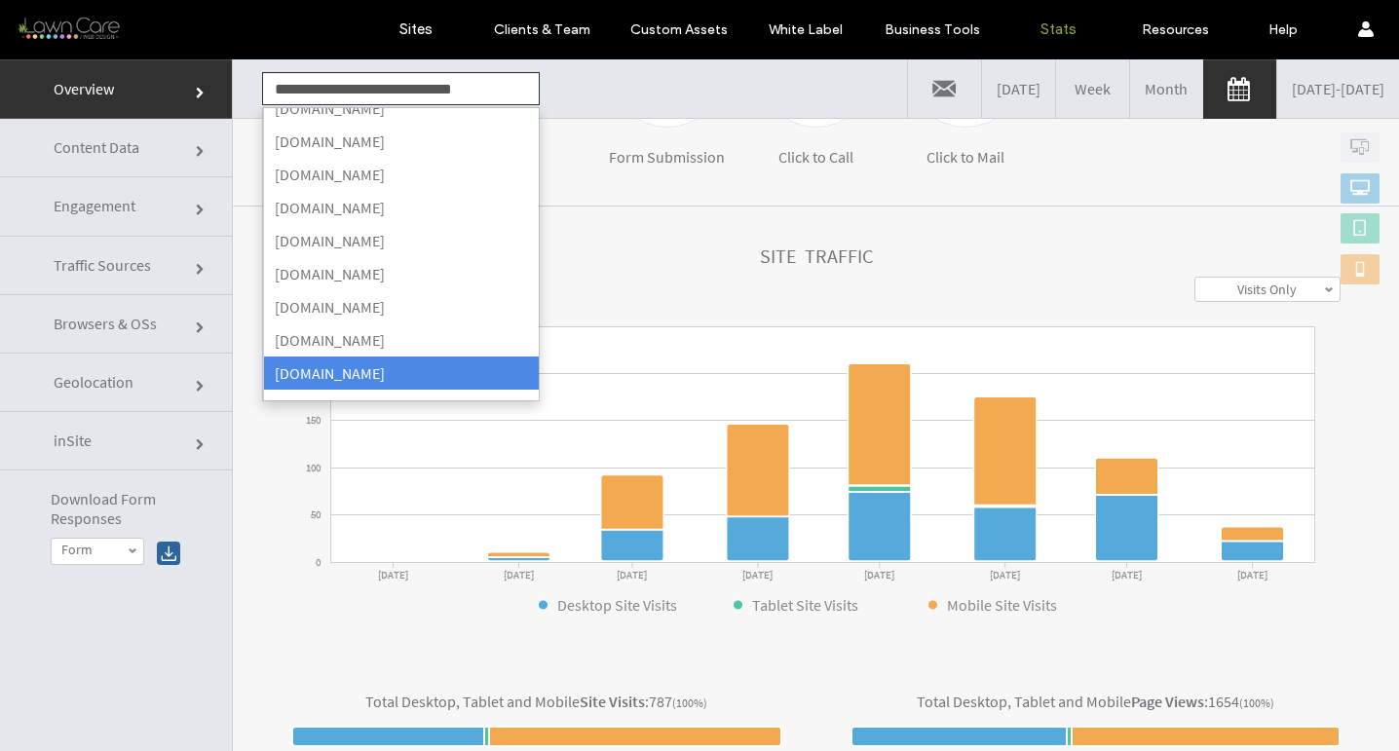
click input "**********"
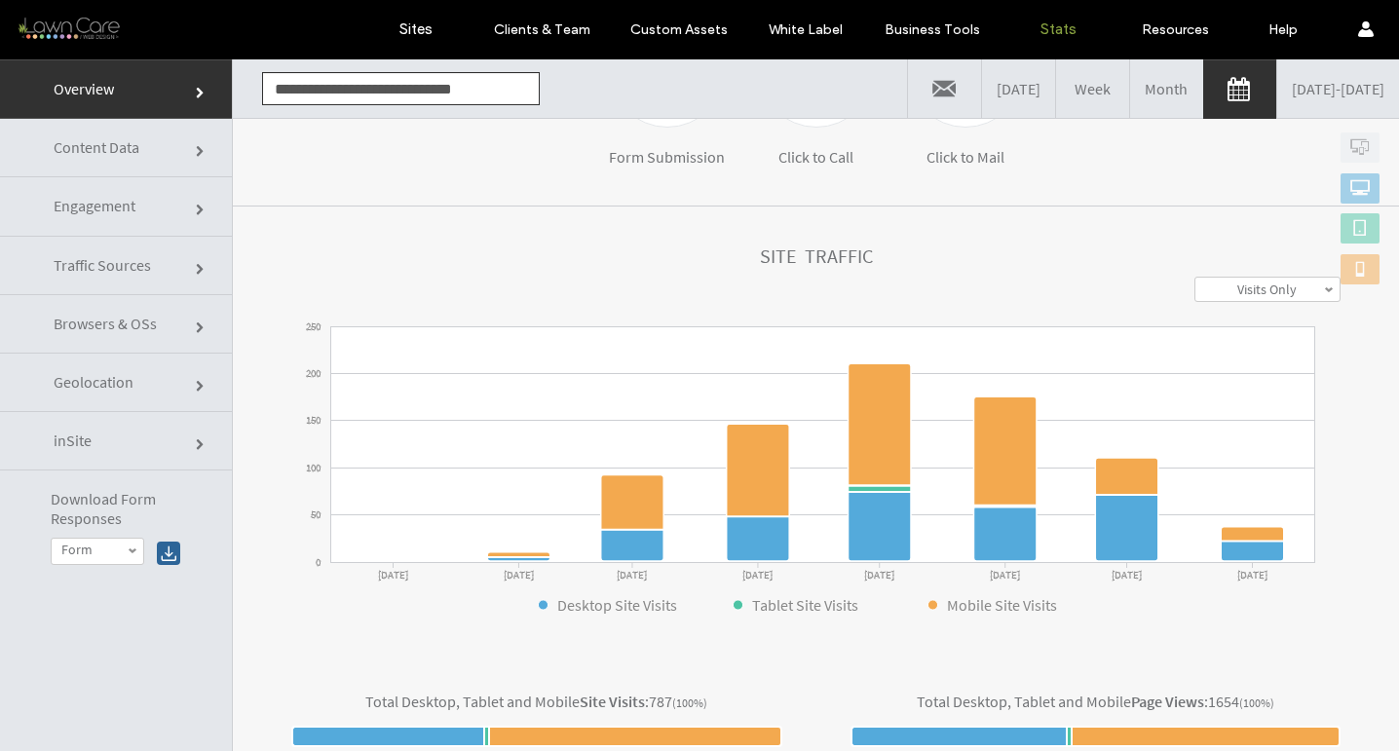
click input "**********"
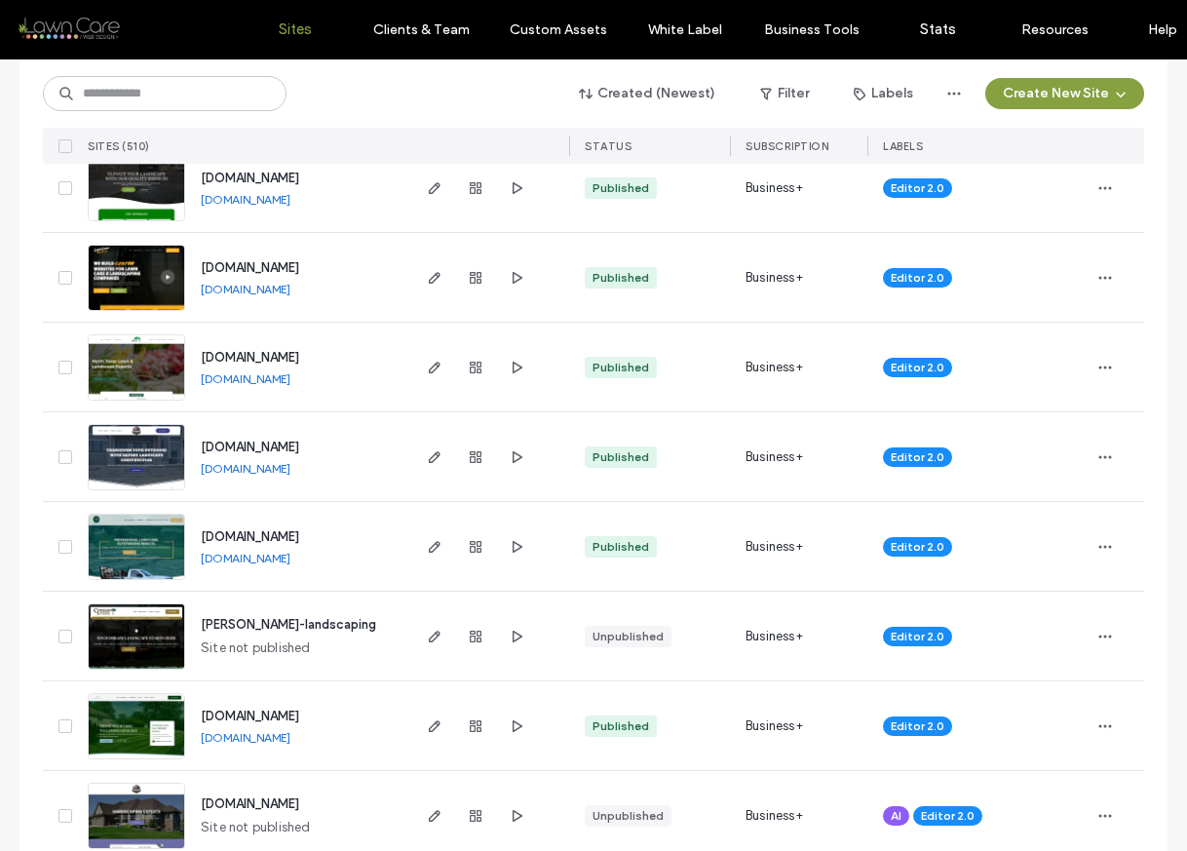
scroll to position [2769, 0]
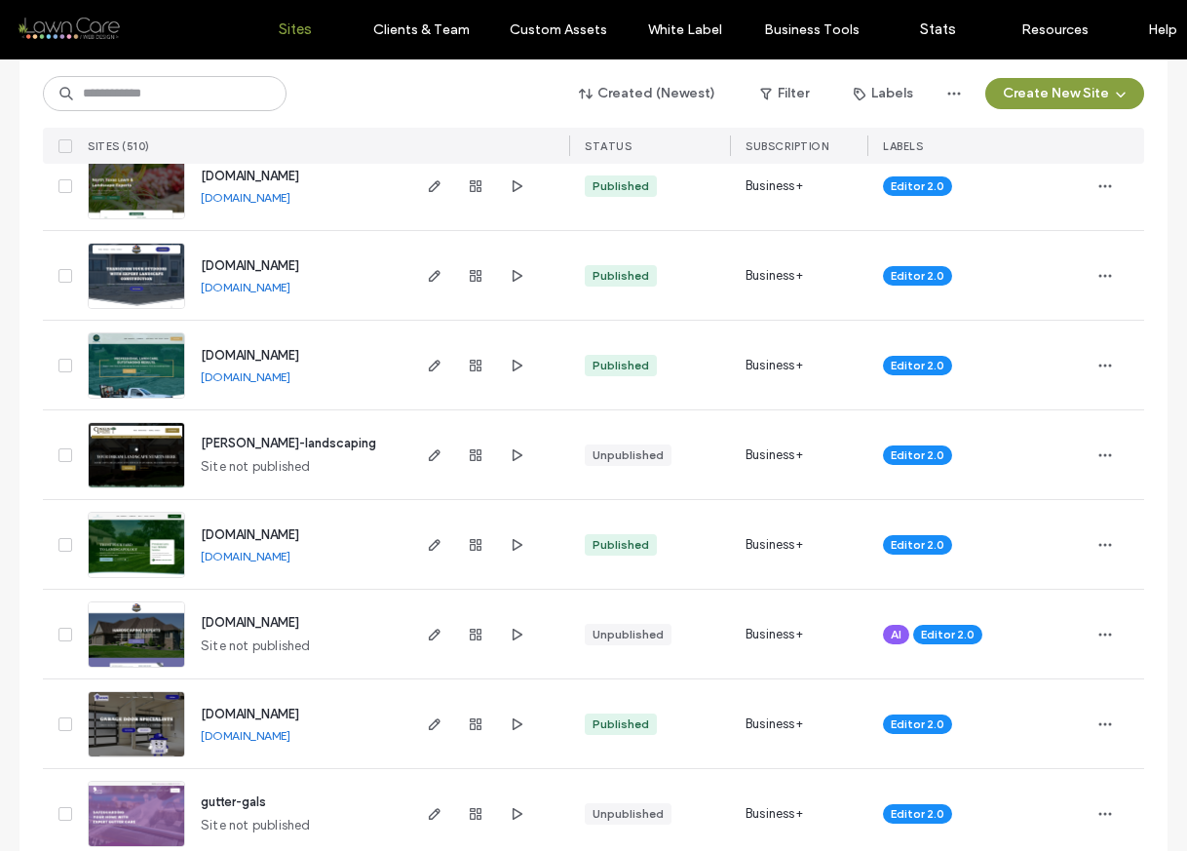
click at [231, 376] on link "[DOMAIN_NAME]" at bounding box center [246, 376] width 90 height 15
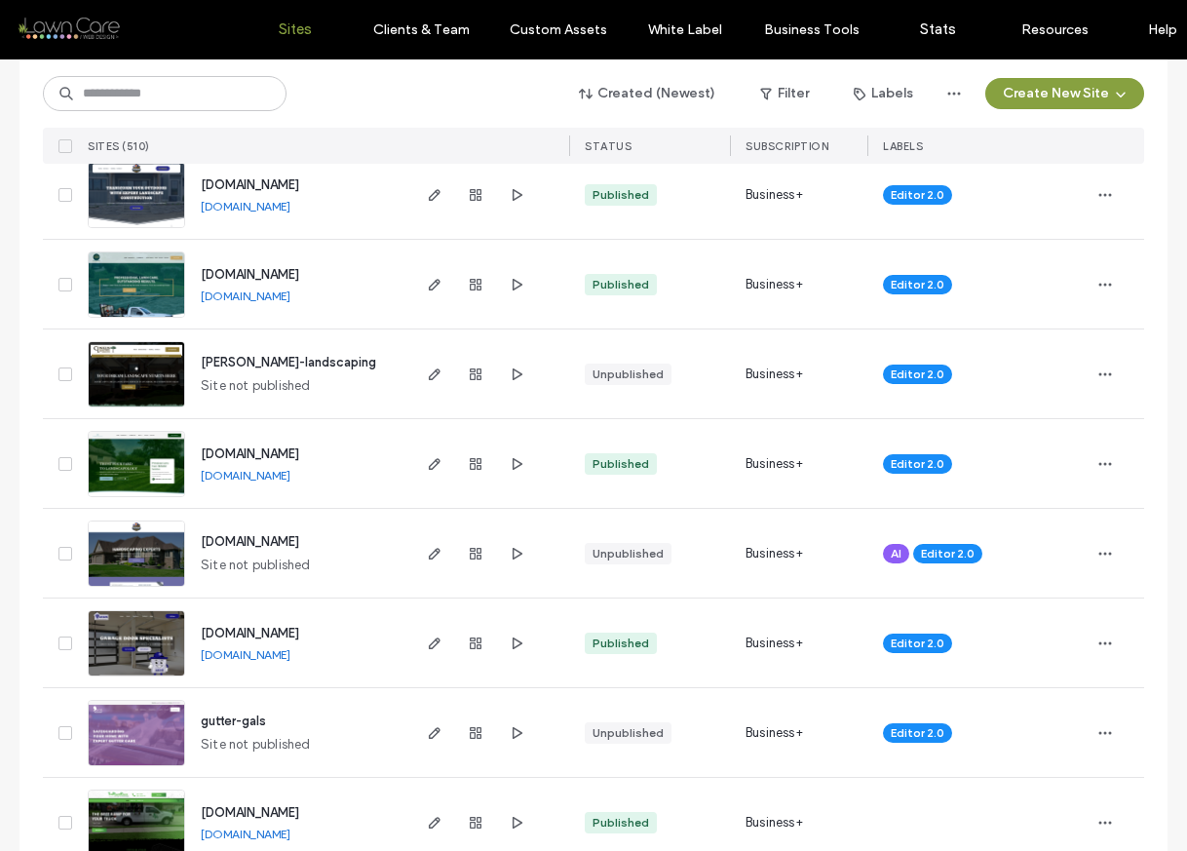
scroll to position [2849, 0]
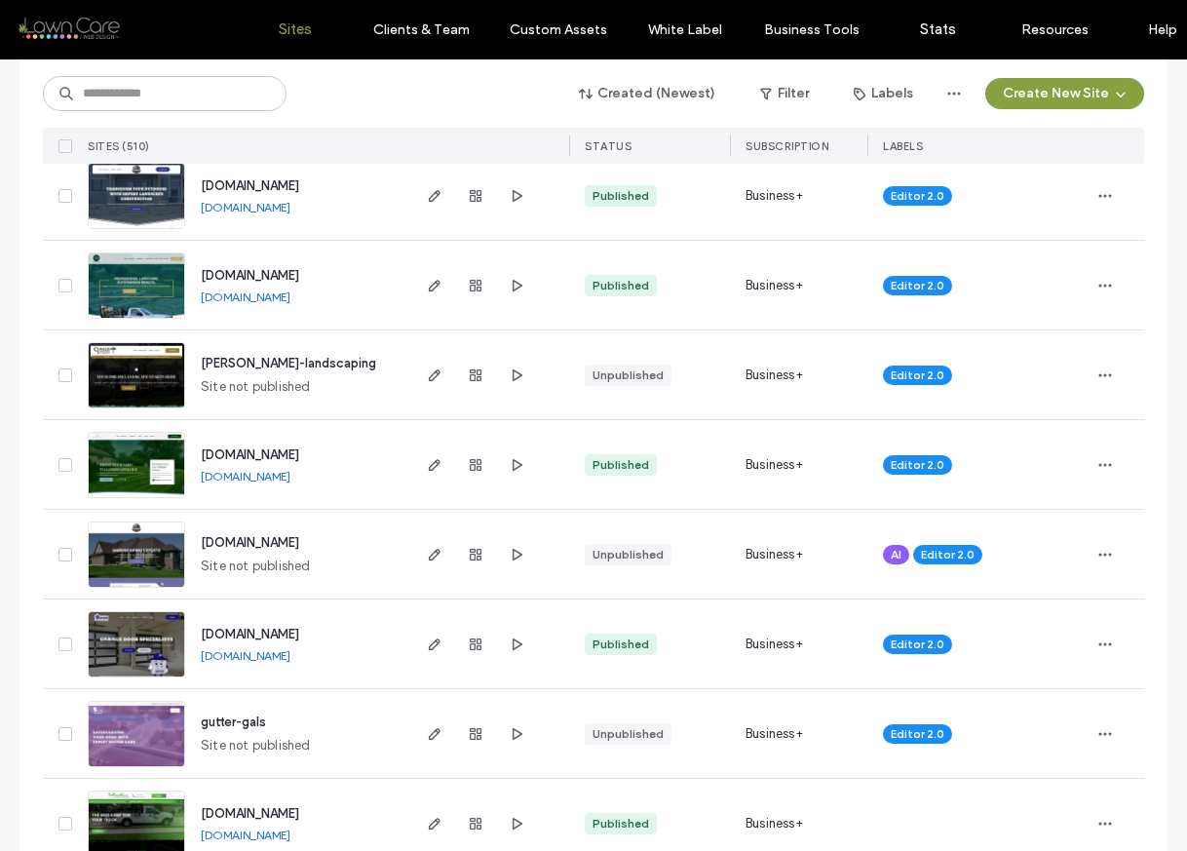
click at [274, 477] on link "[DOMAIN_NAME]" at bounding box center [246, 476] width 90 height 15
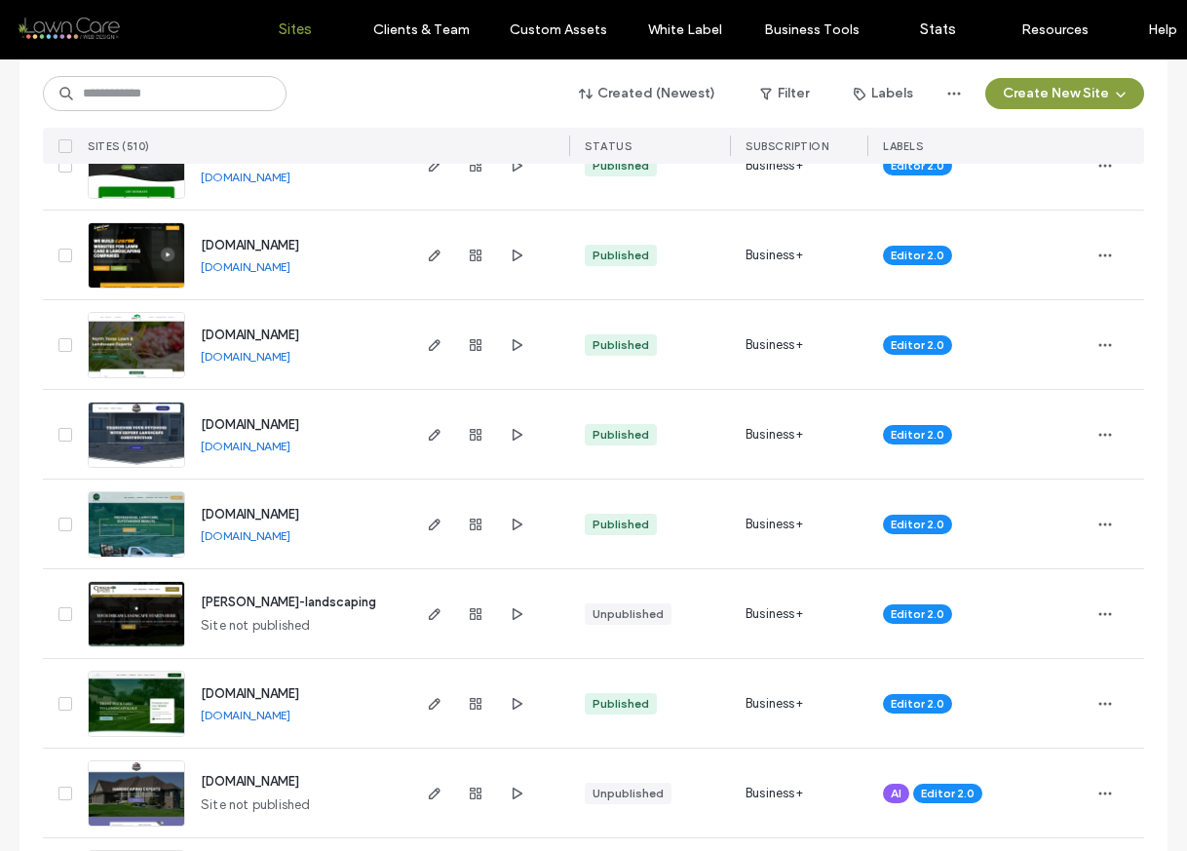
scroll to position [2606, 0]
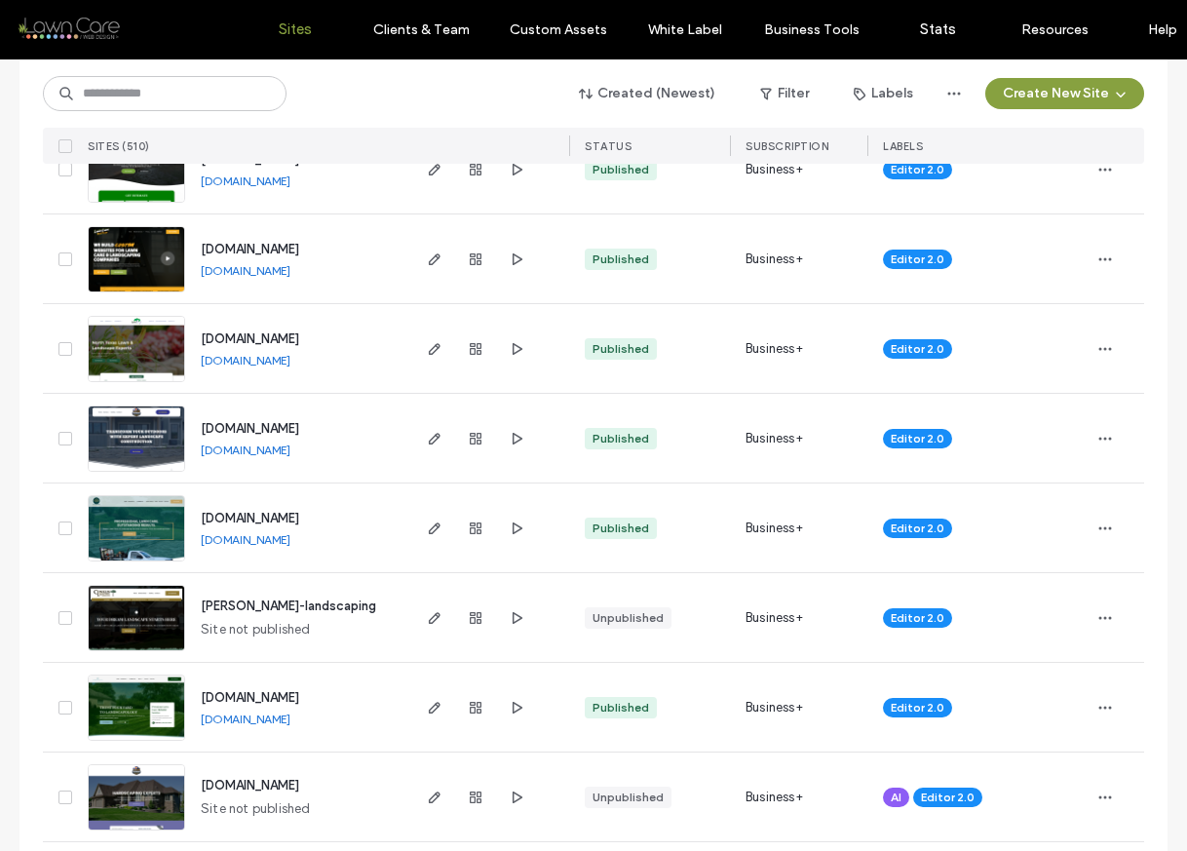
click at [252, 540] on link "www.nslatx.com" at bounding box center [246, 539] width 90 height 15
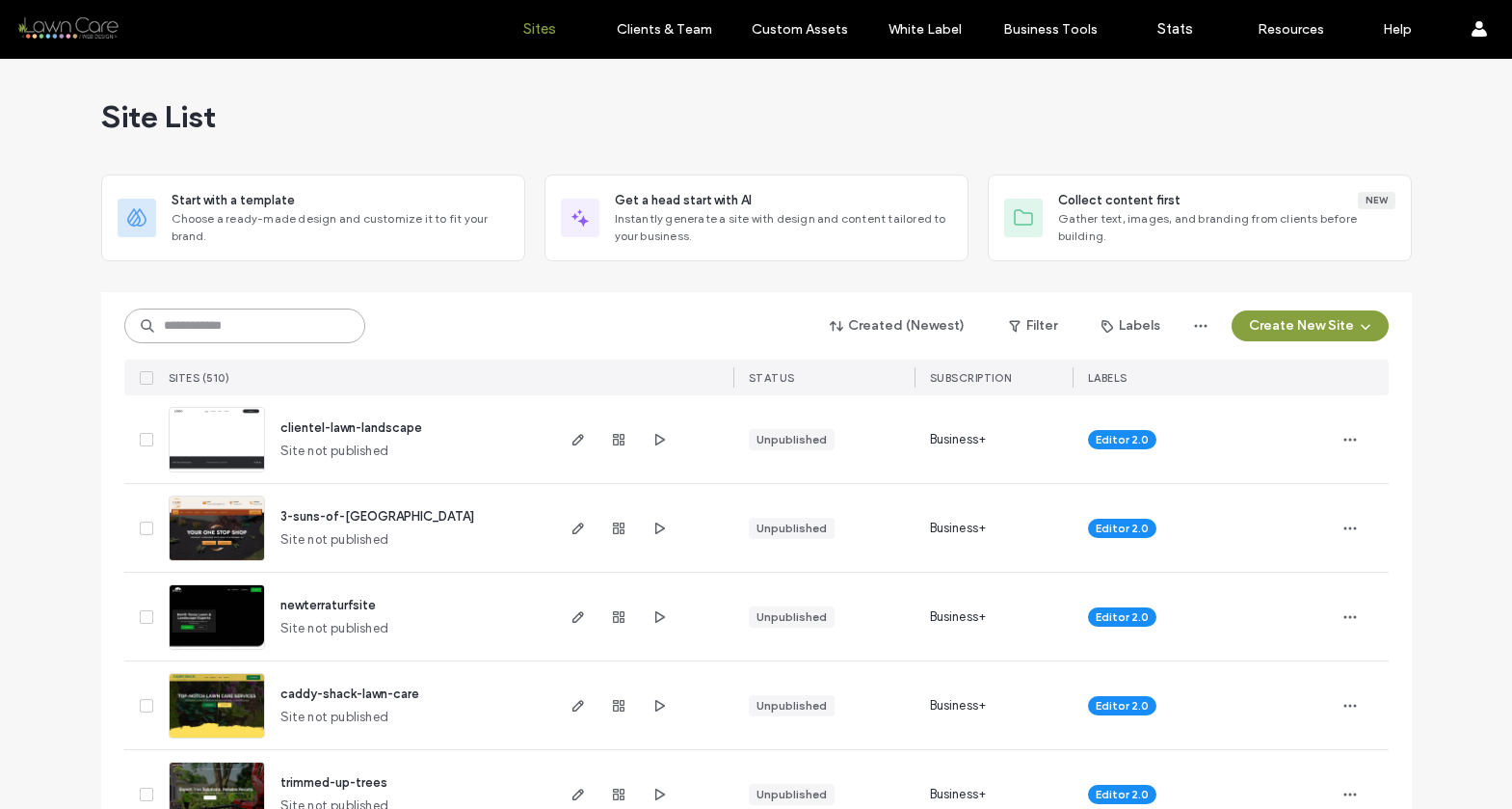
click at [243, 322] on input at bounding box center [245, 325] width 241 height 35
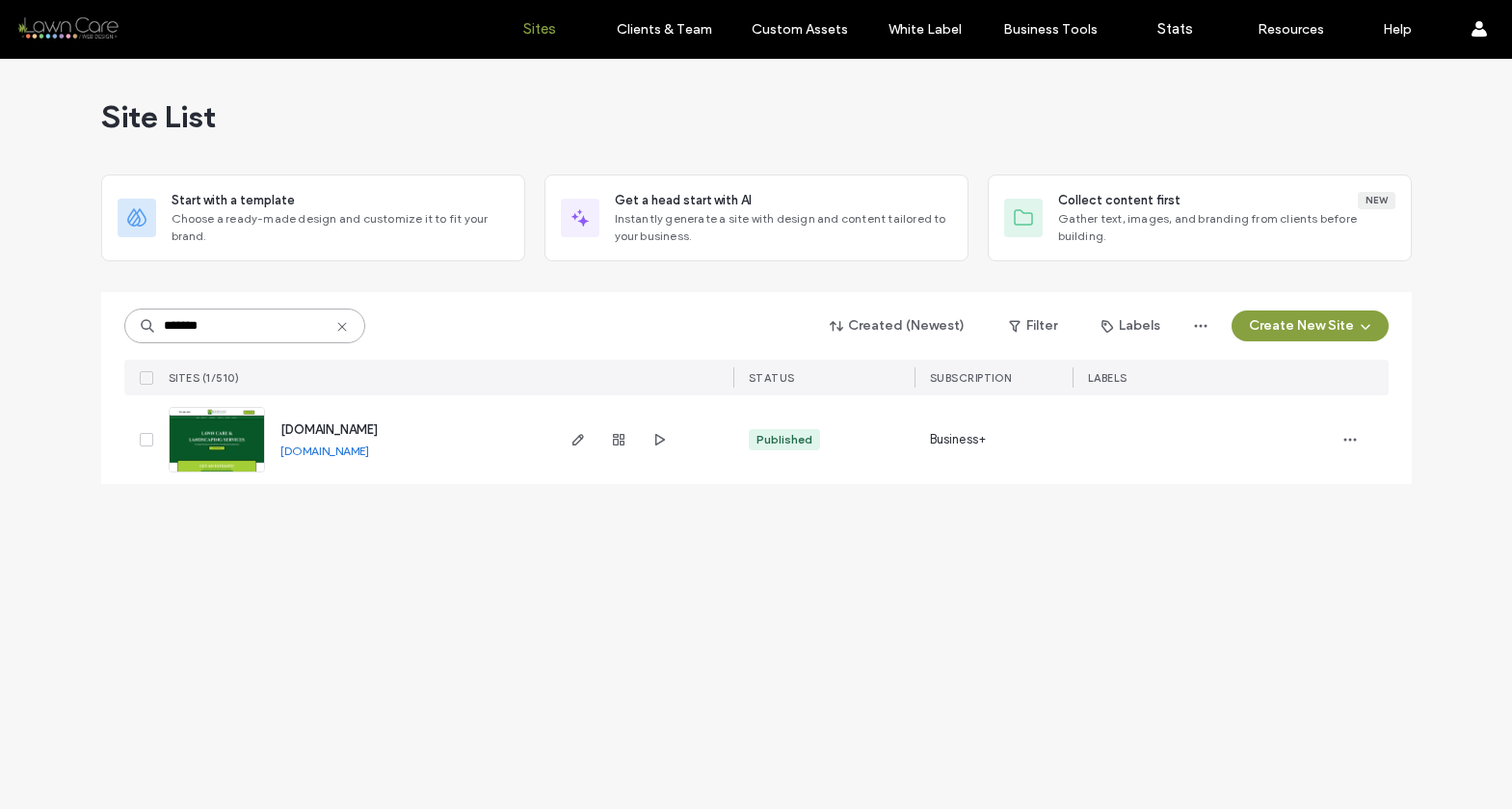
type input "*******"
click at [229, 434] on img at bounding box center [218, 473] width 95 height 132
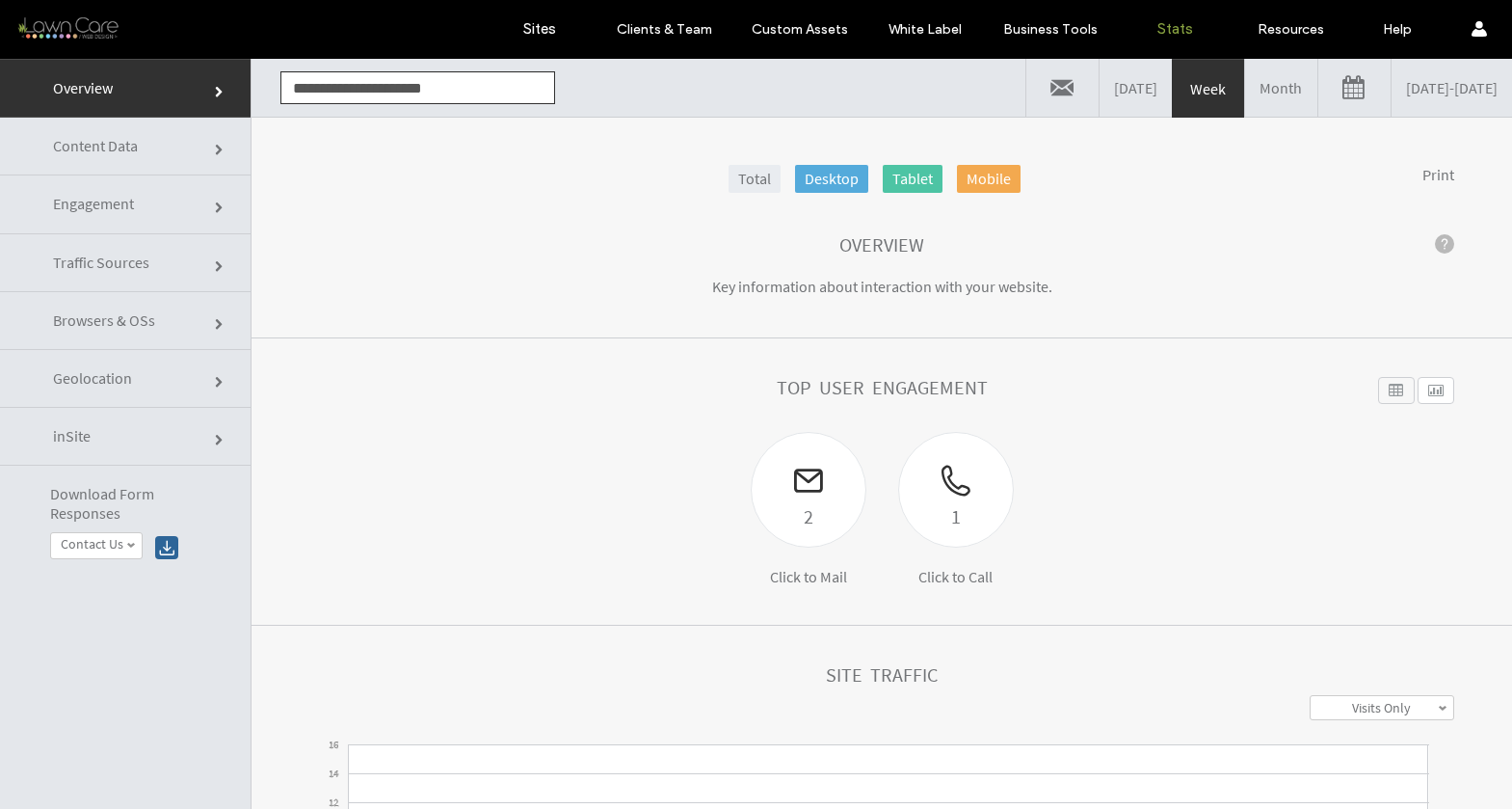
click at [1416, 89] on link "08/07/2025 - 08/14/2025" at bounding box center [1452, 87] width 121 height 57
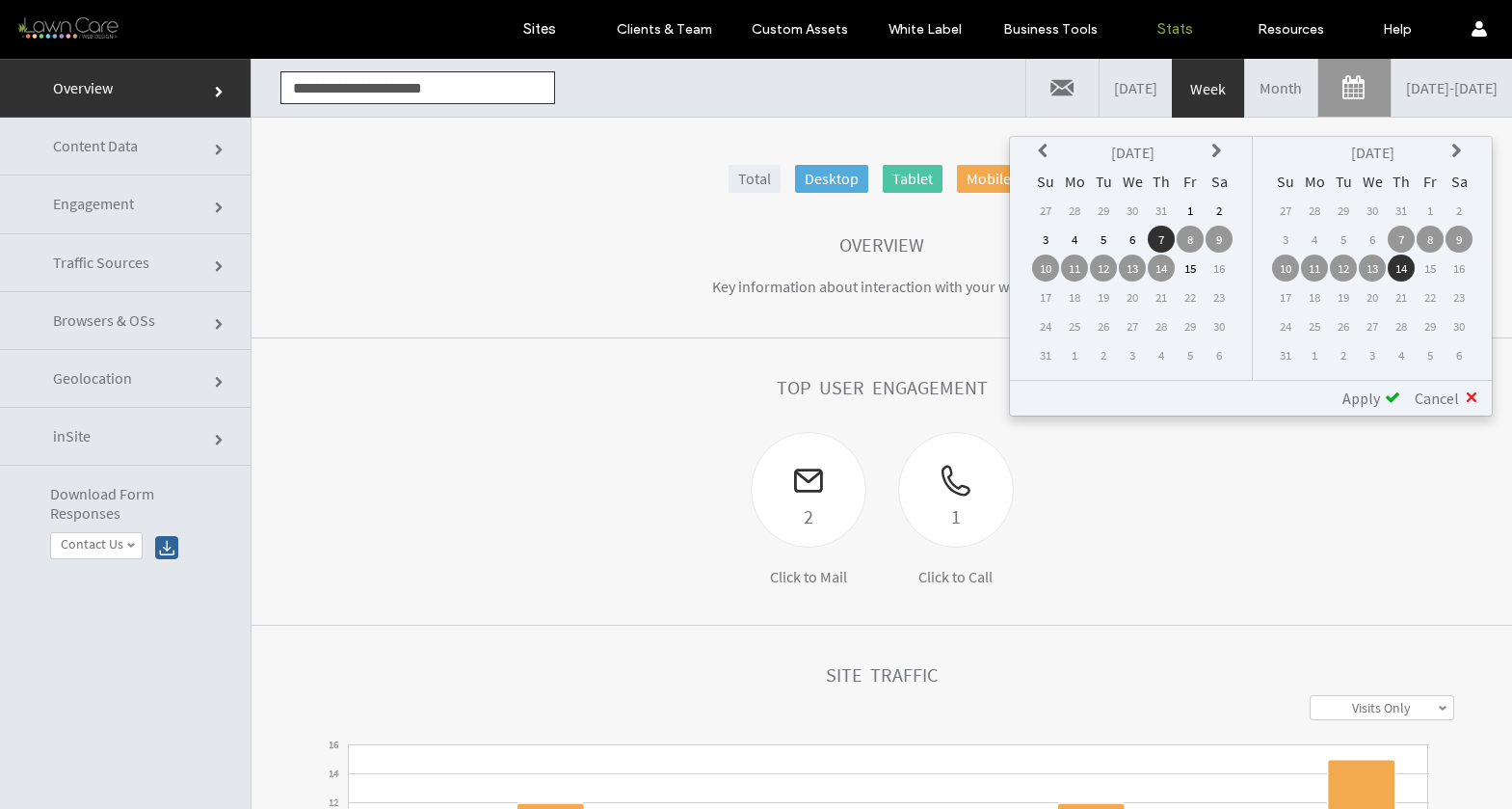
click at [1053, 146] on th at bounding box center [1045, 151] width 27 height 27
click at [1045, 163] on th at bounding box center [1045, 151] width 27 height 27
click at [1128, 210] on td "1" at bounding box center [1131, 210] width 27 height 27
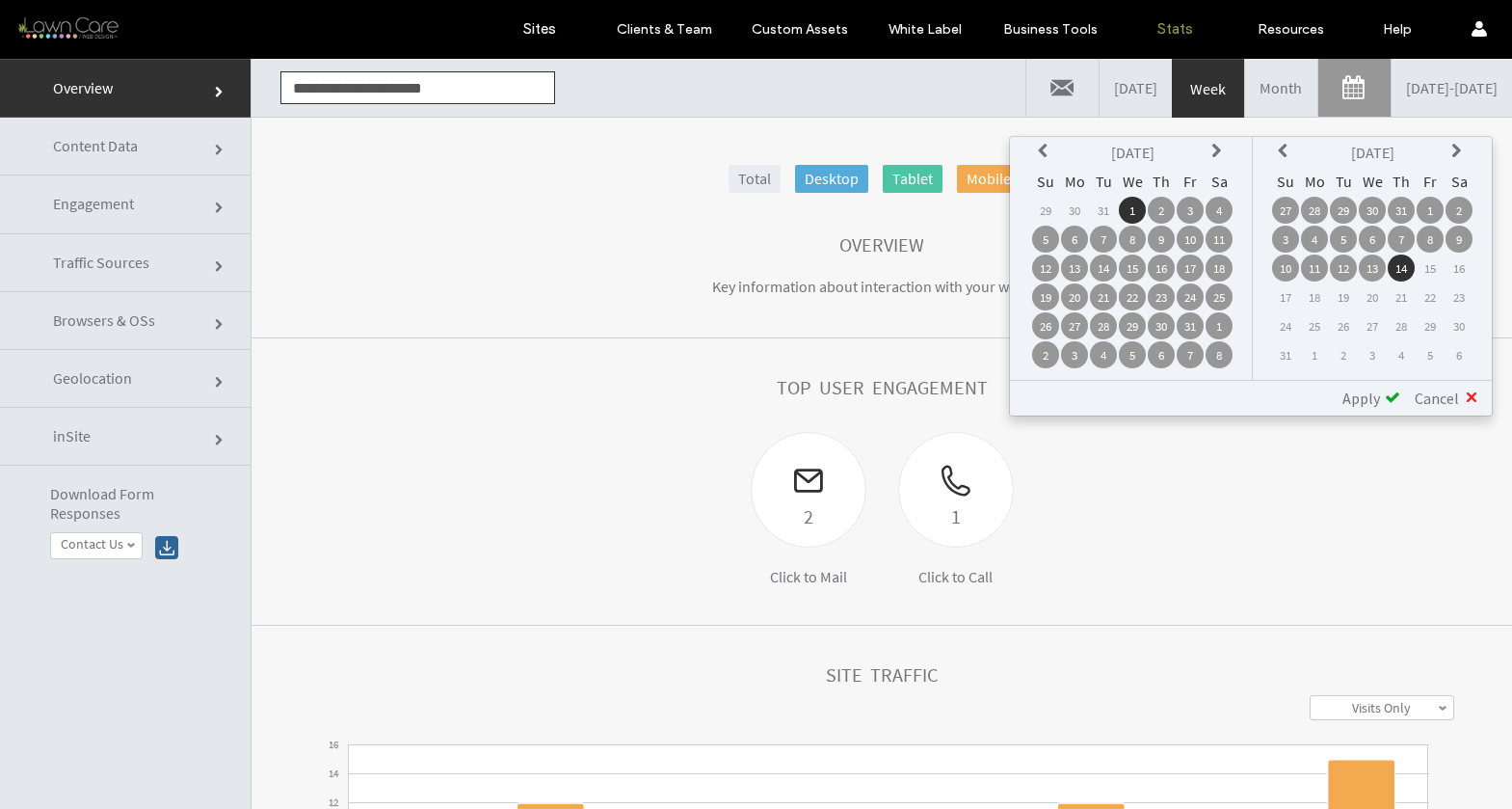
click at [1392, 397] on span at bounding box center [1392, 398] width 16 height 16
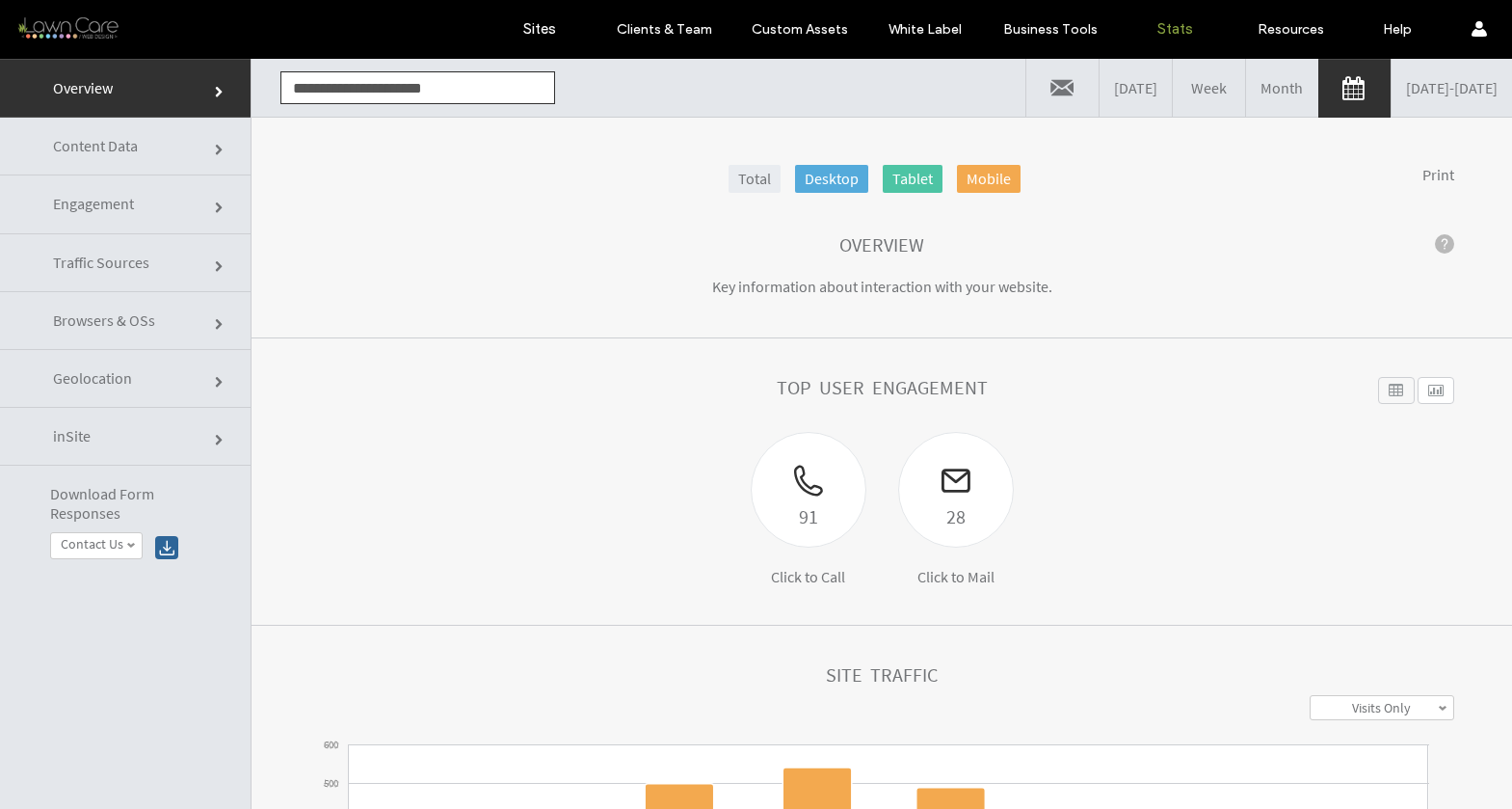
click at [215, 203] on span "Engagement" at bounding box center [221, 209] width 12 height 12
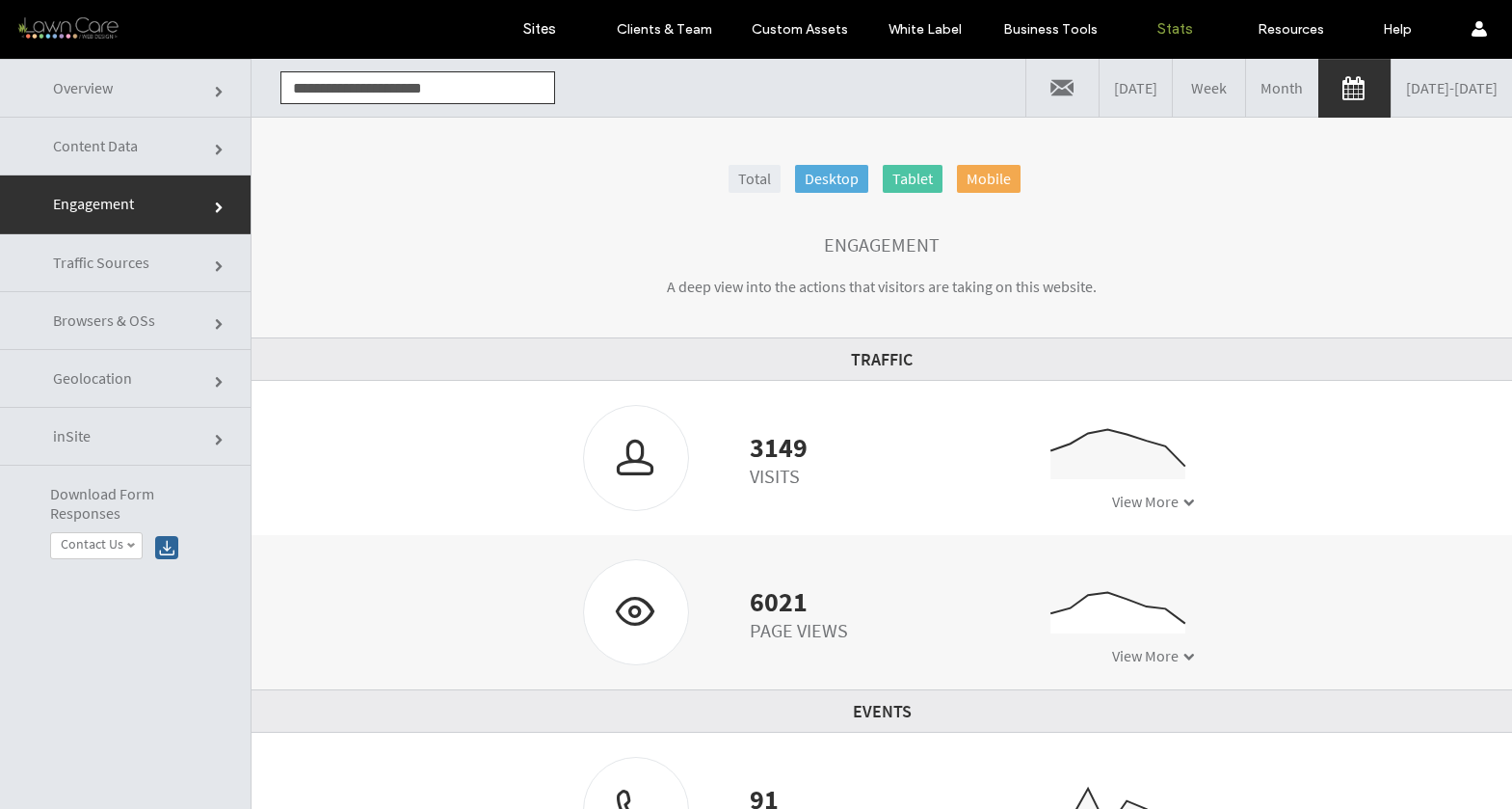
click link "Traffic Sources"
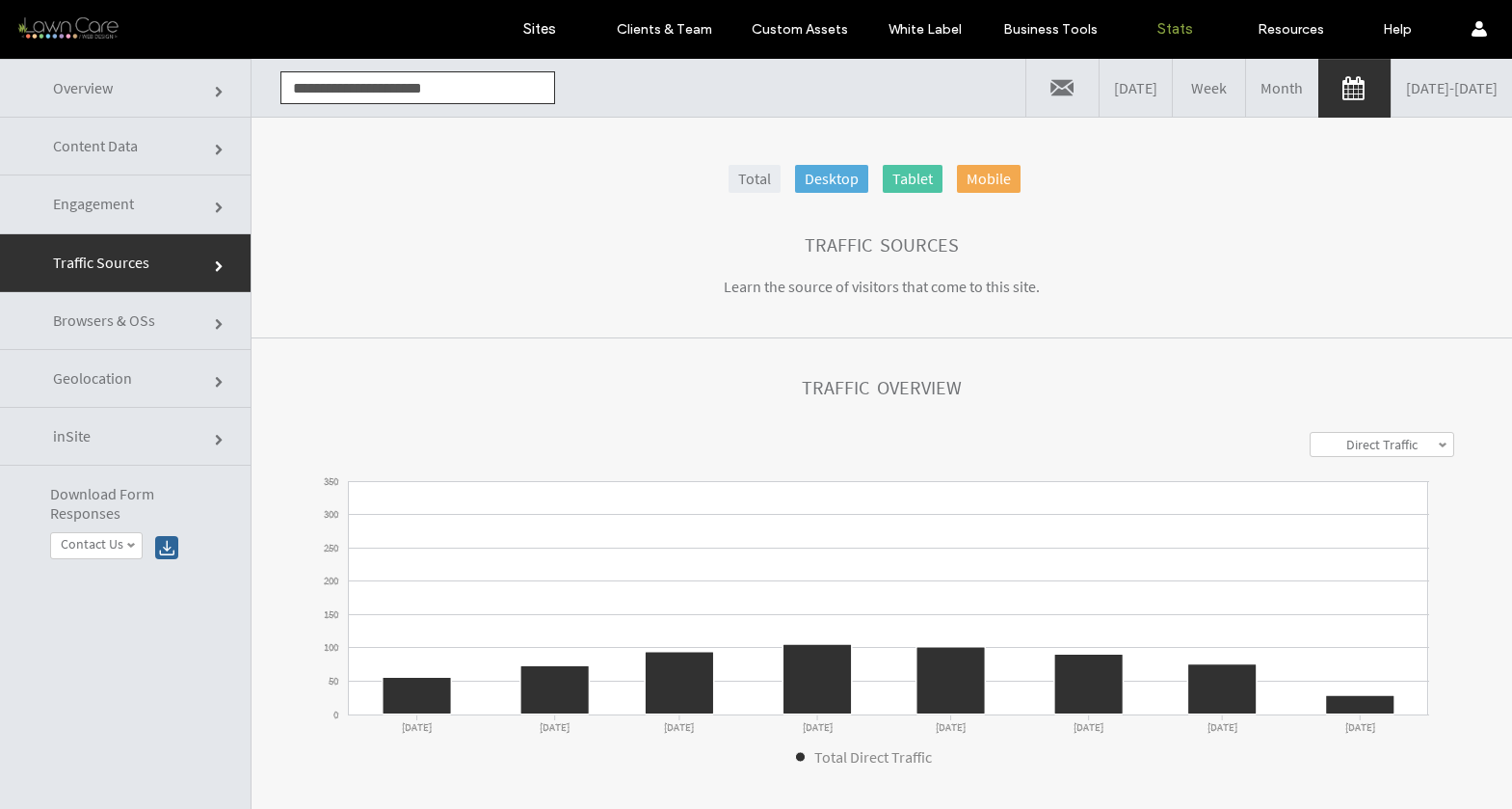
click at [215, 261] on span "Traffic Sources" at bounding box center [221, 267] width 12 height 12
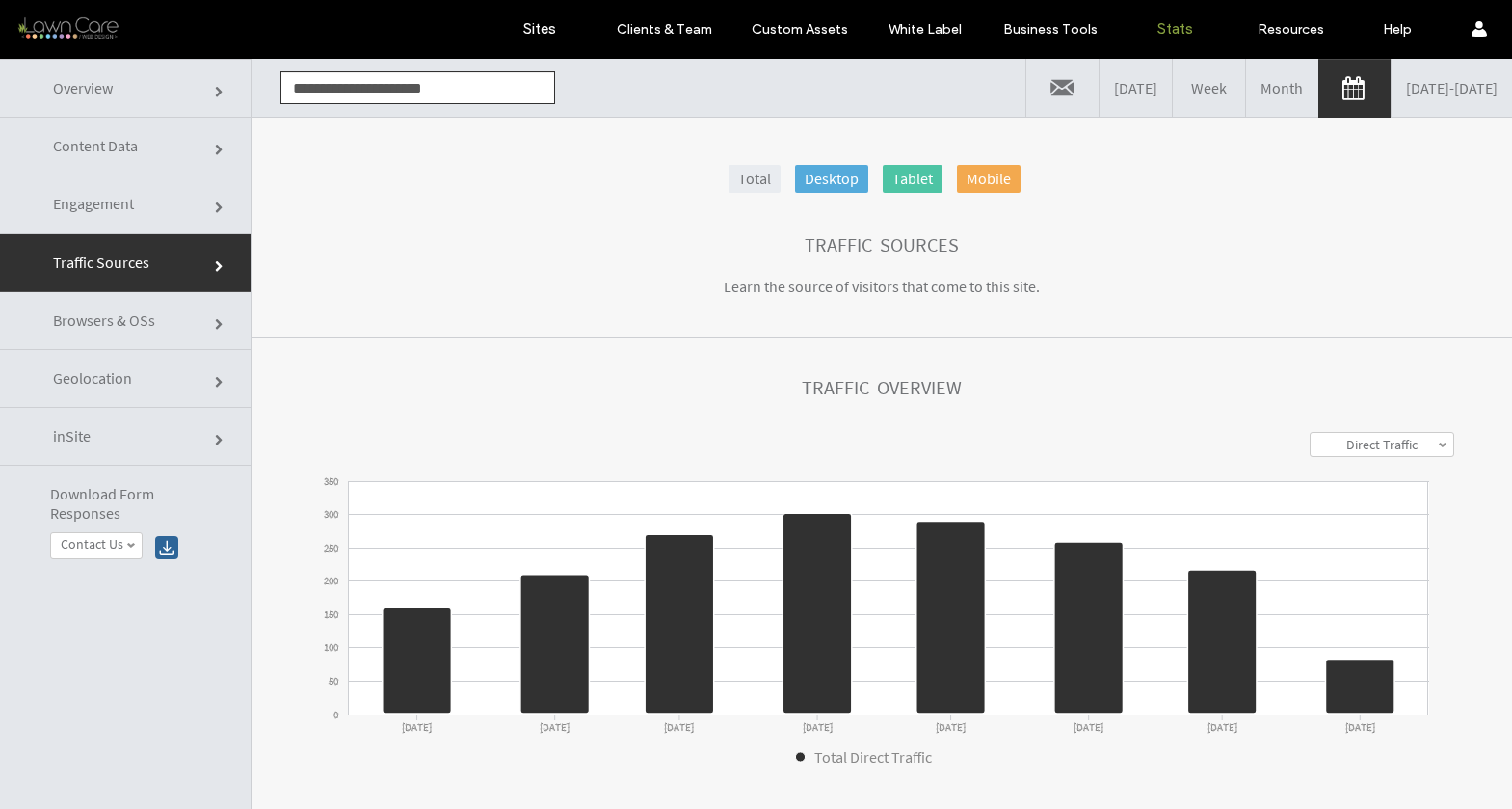
click at [215, 152] on span "Content Data" at bounding box center [221, 150] width 12 height 12
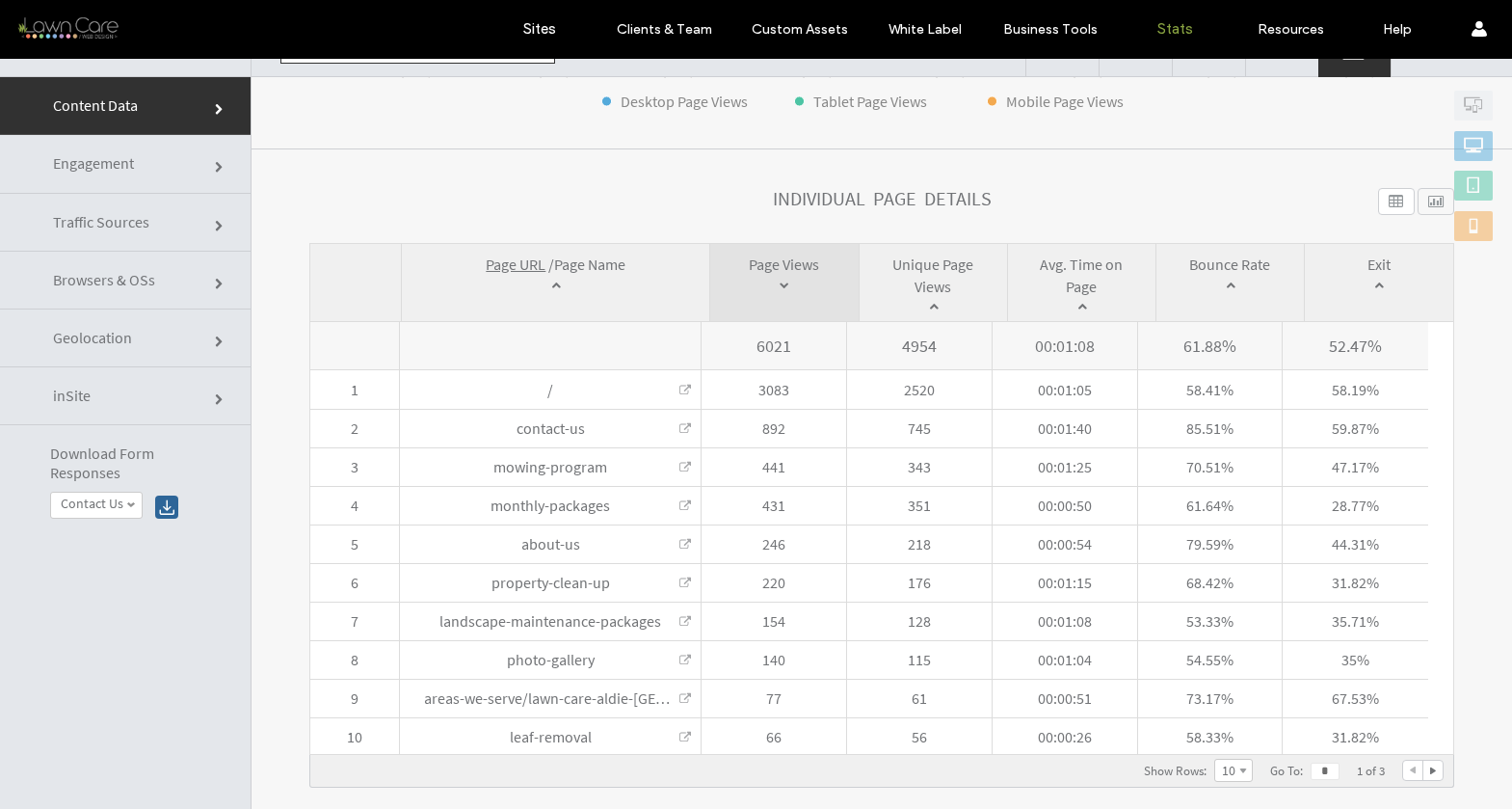
scroll to position [56, 0]
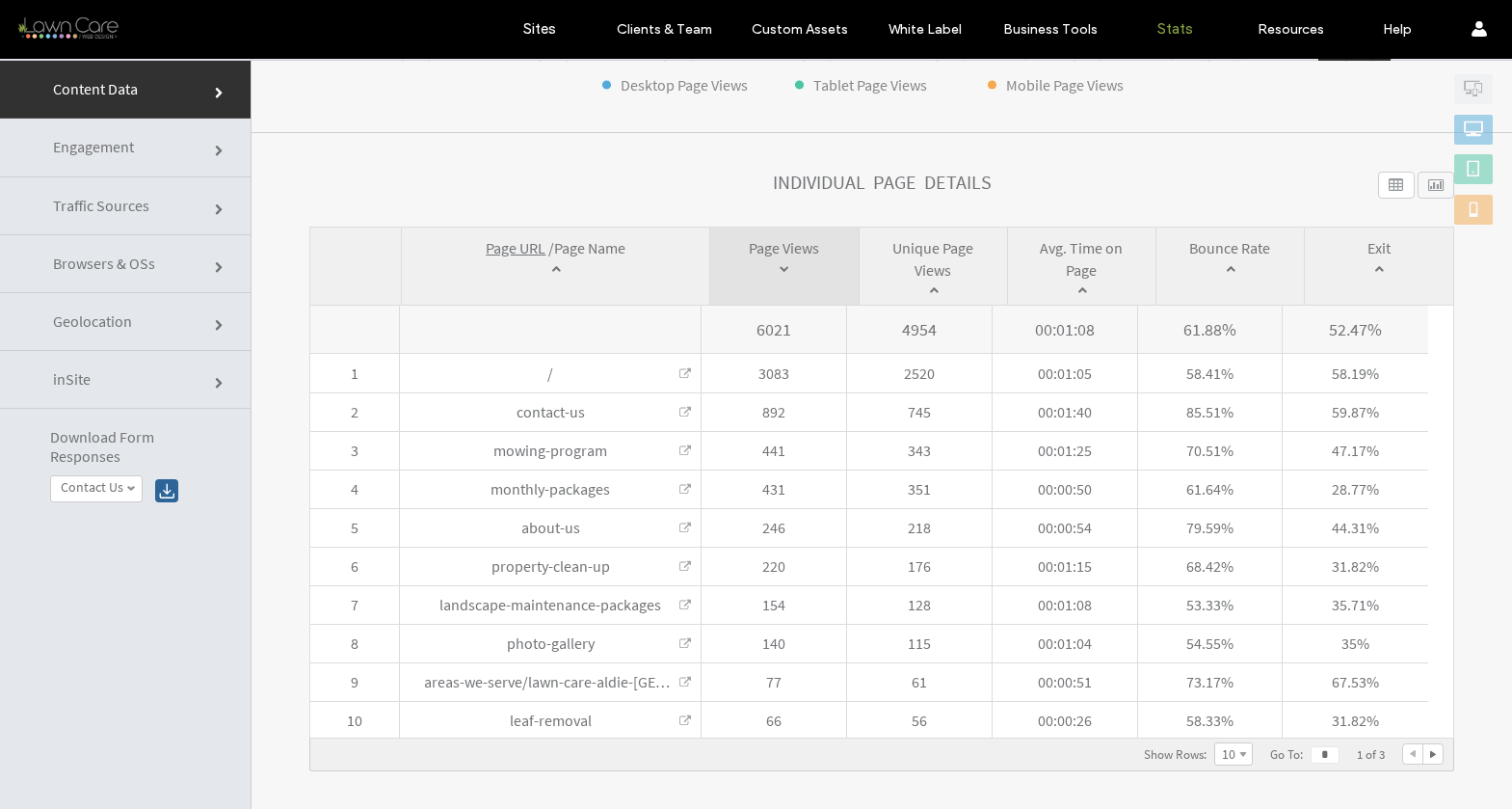
click at [1423, 758] on div at bounding box center [1432, 753] width 19 height 19
type input "*"
